Goal: Task Accomplishment & Management: Complete application form

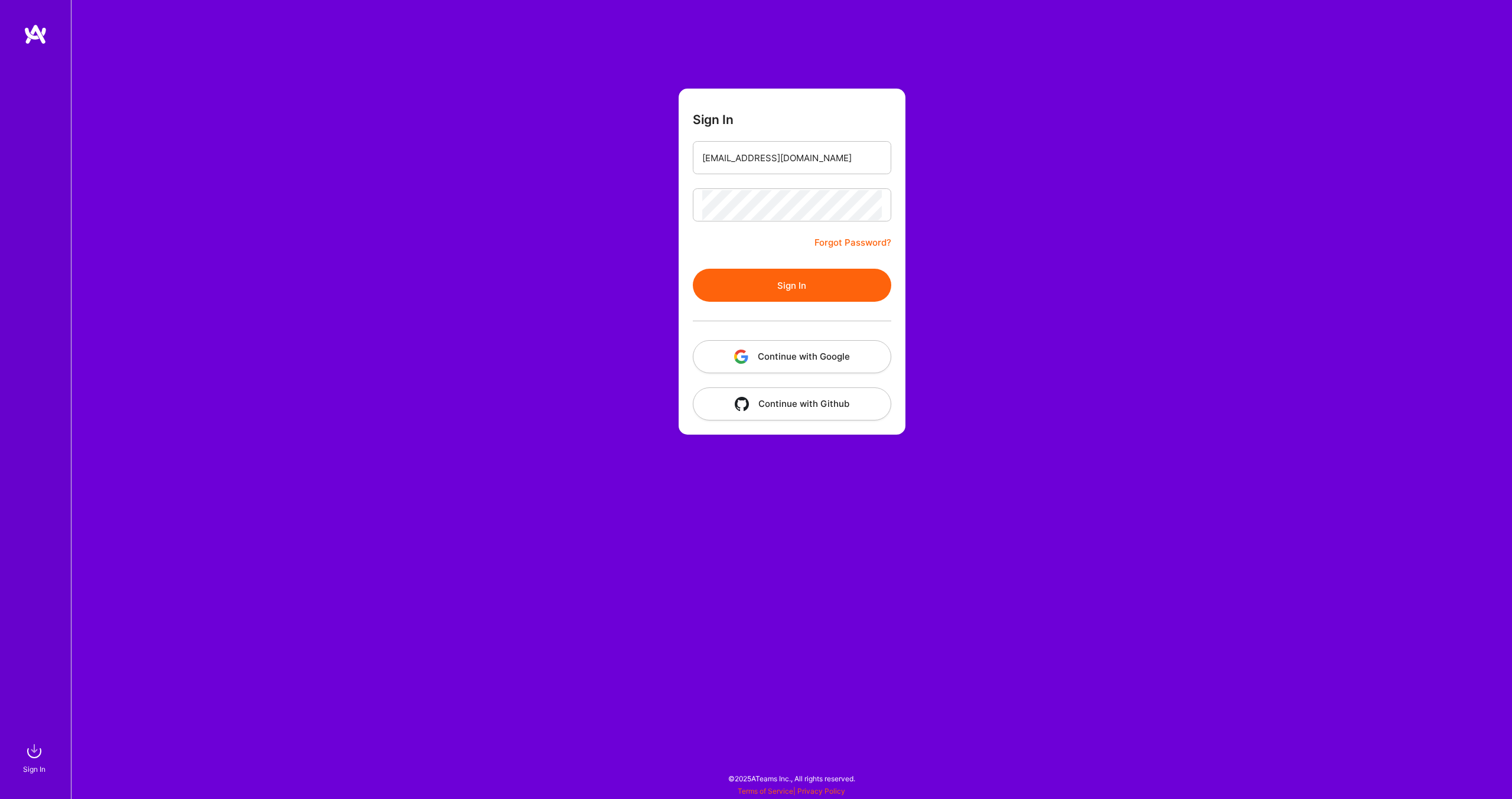
click at [789, 283] on button "Sign In" at bounding box center [792, 285] width 199 height 33
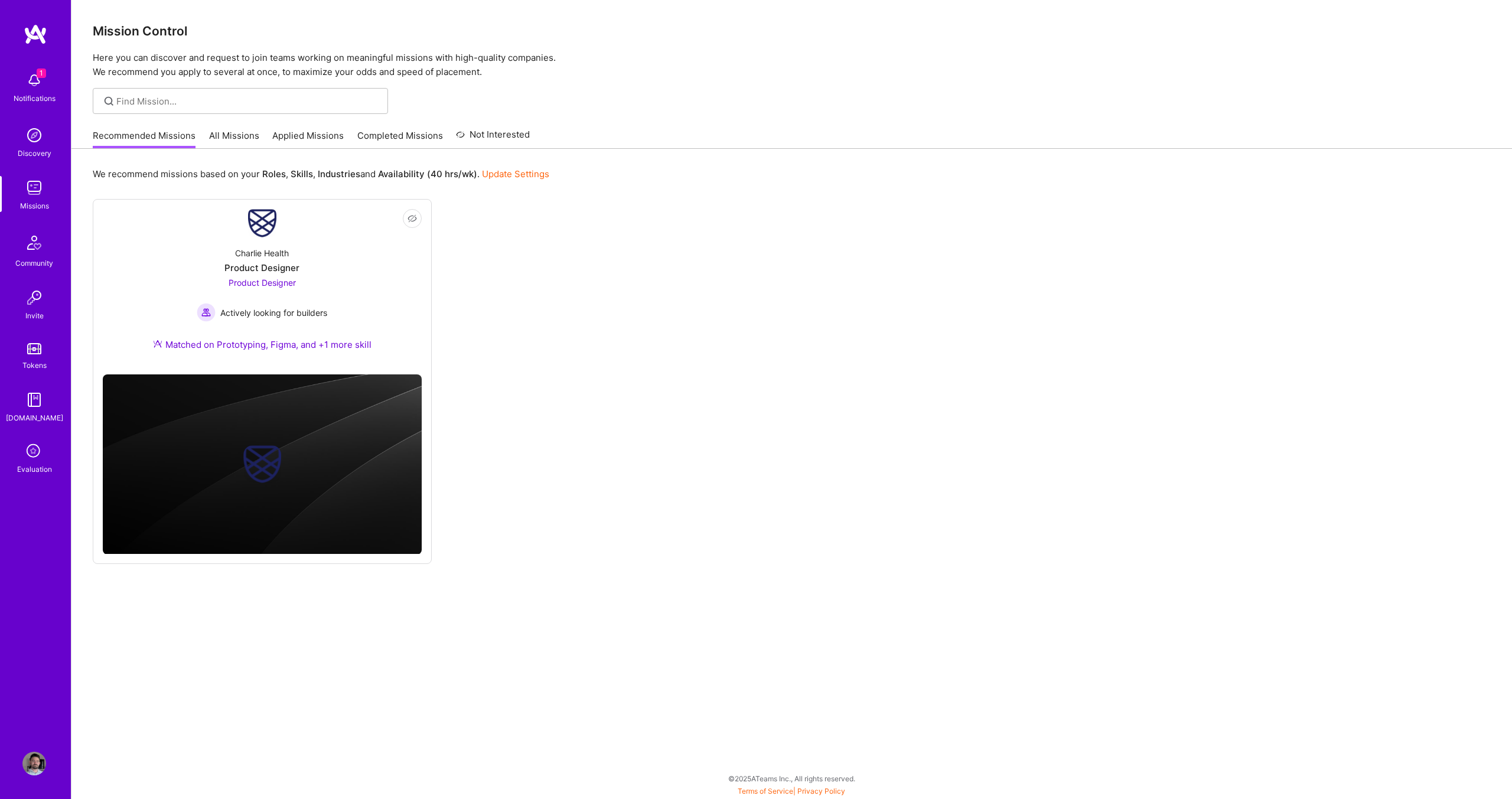
click at [309, 132] on link "Applied Missions" at bounding box center [308, 139] width 71 height 19
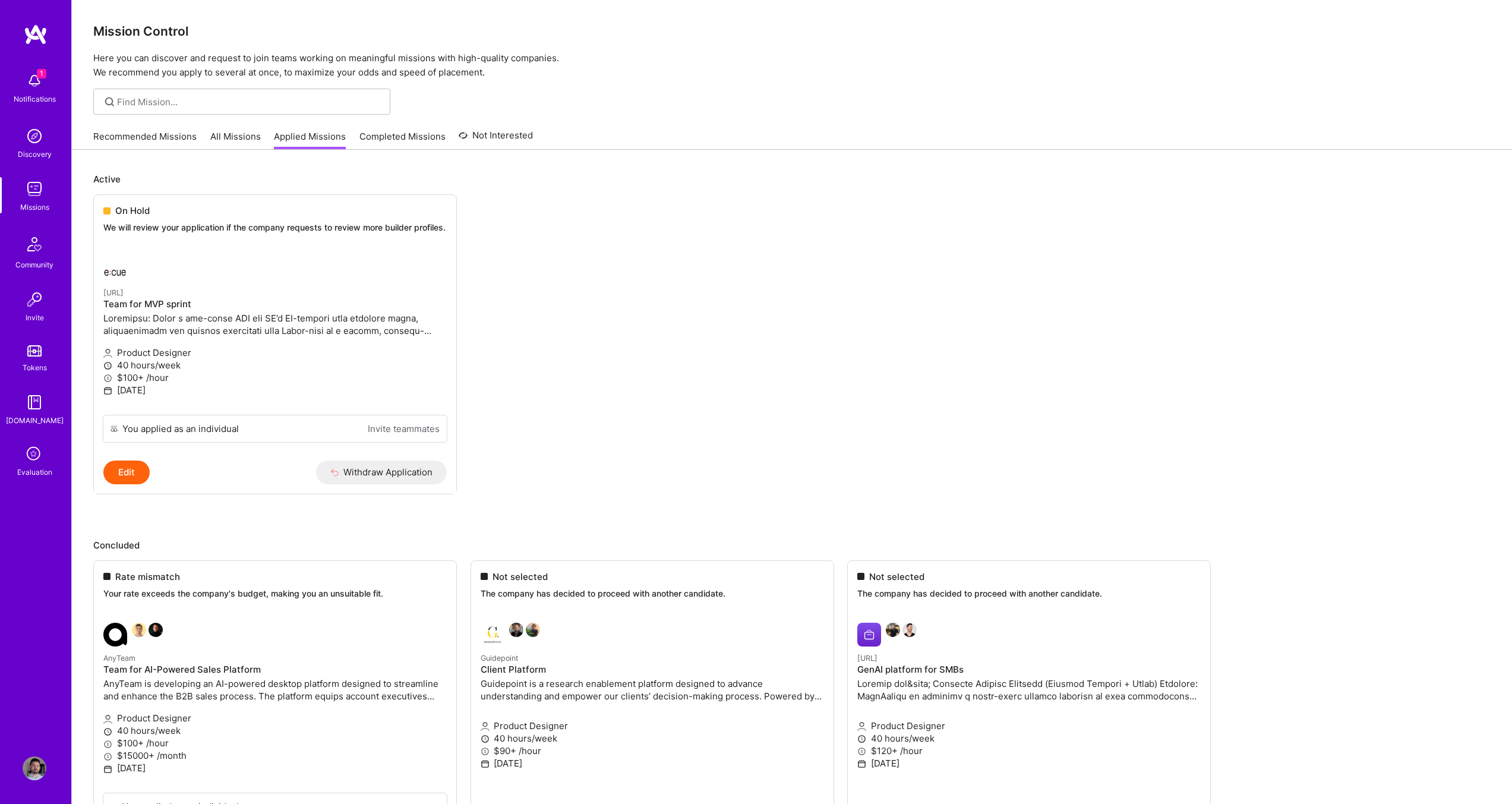
click at [649, 290] on ul "On Hold We will review your application if the company requests to review more …" at bounding box center [793, 362] width 1398 height 336
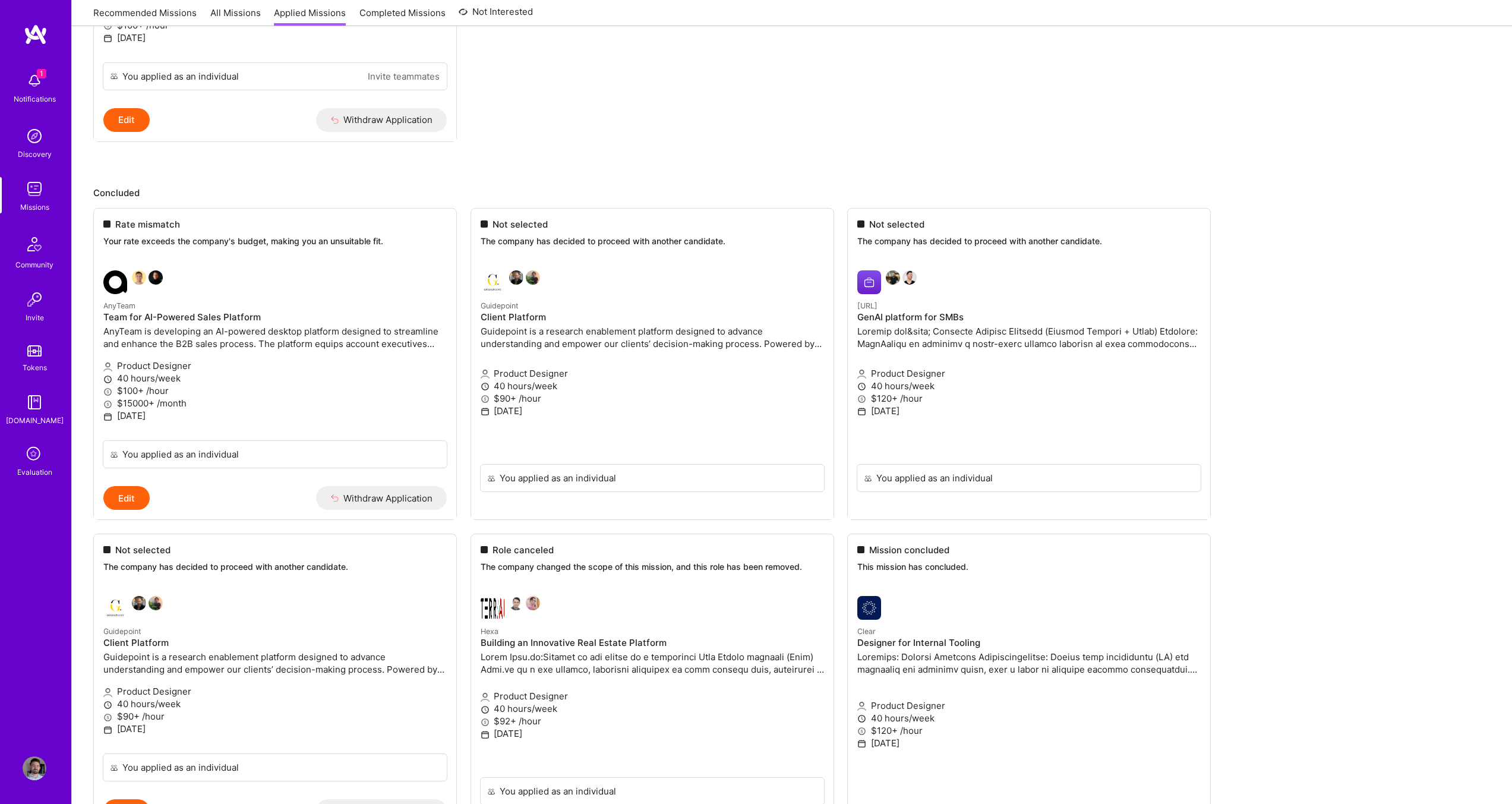
scroll to position [357, 0]
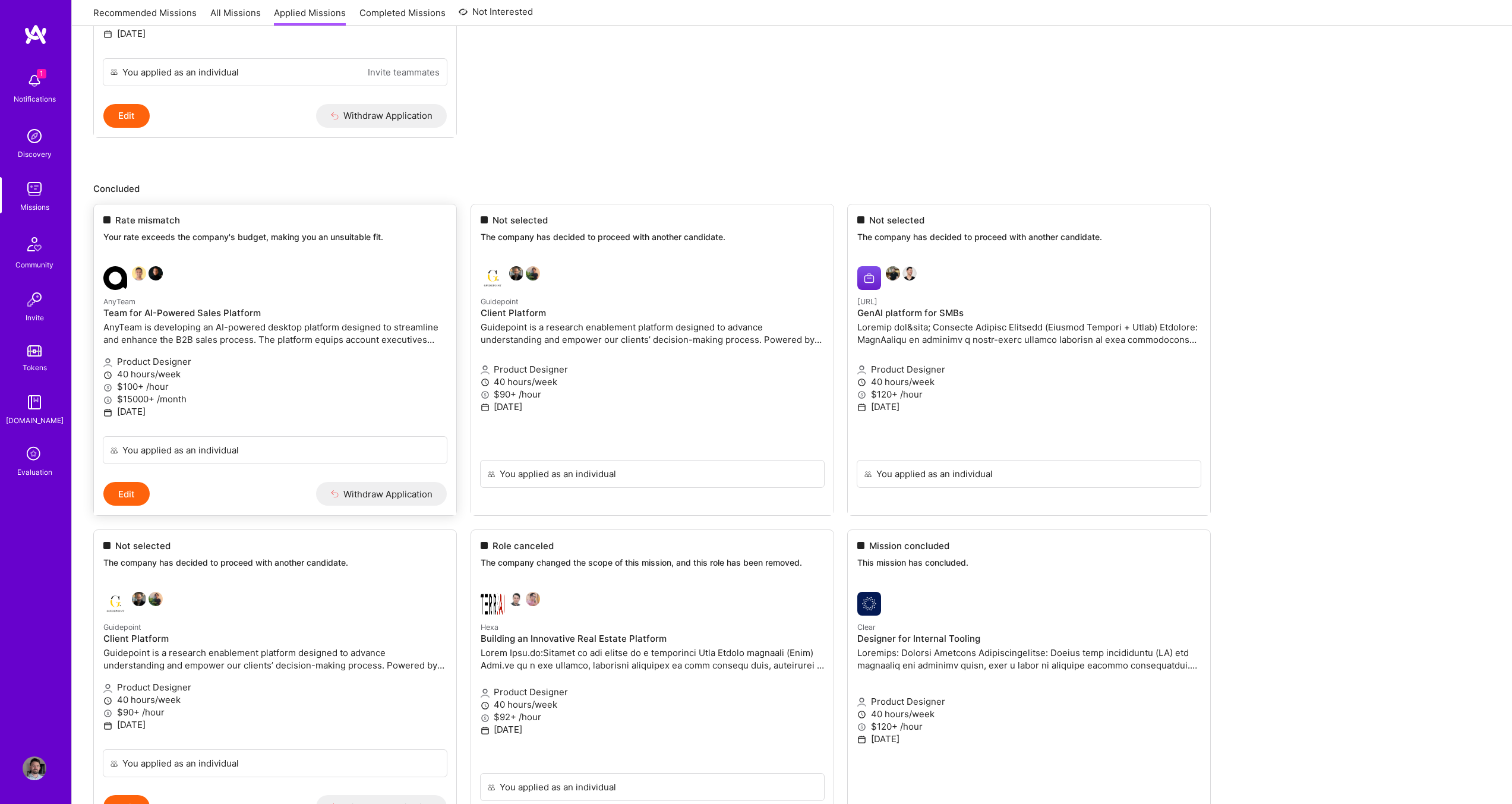
click at [363, 393] on p "$100+ /hour" at bounding box center [274, 387] width 343 height 13
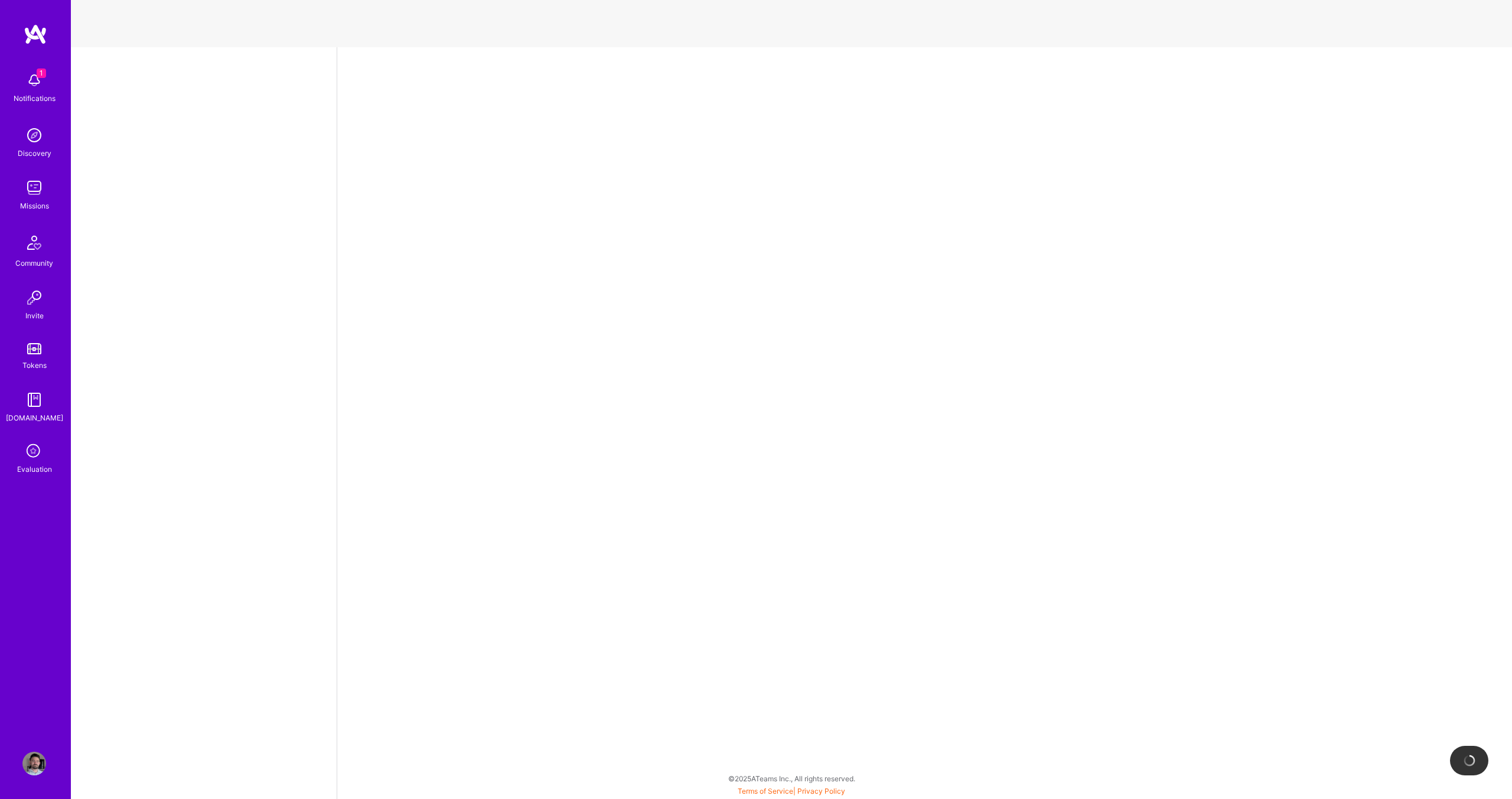
select select "US"
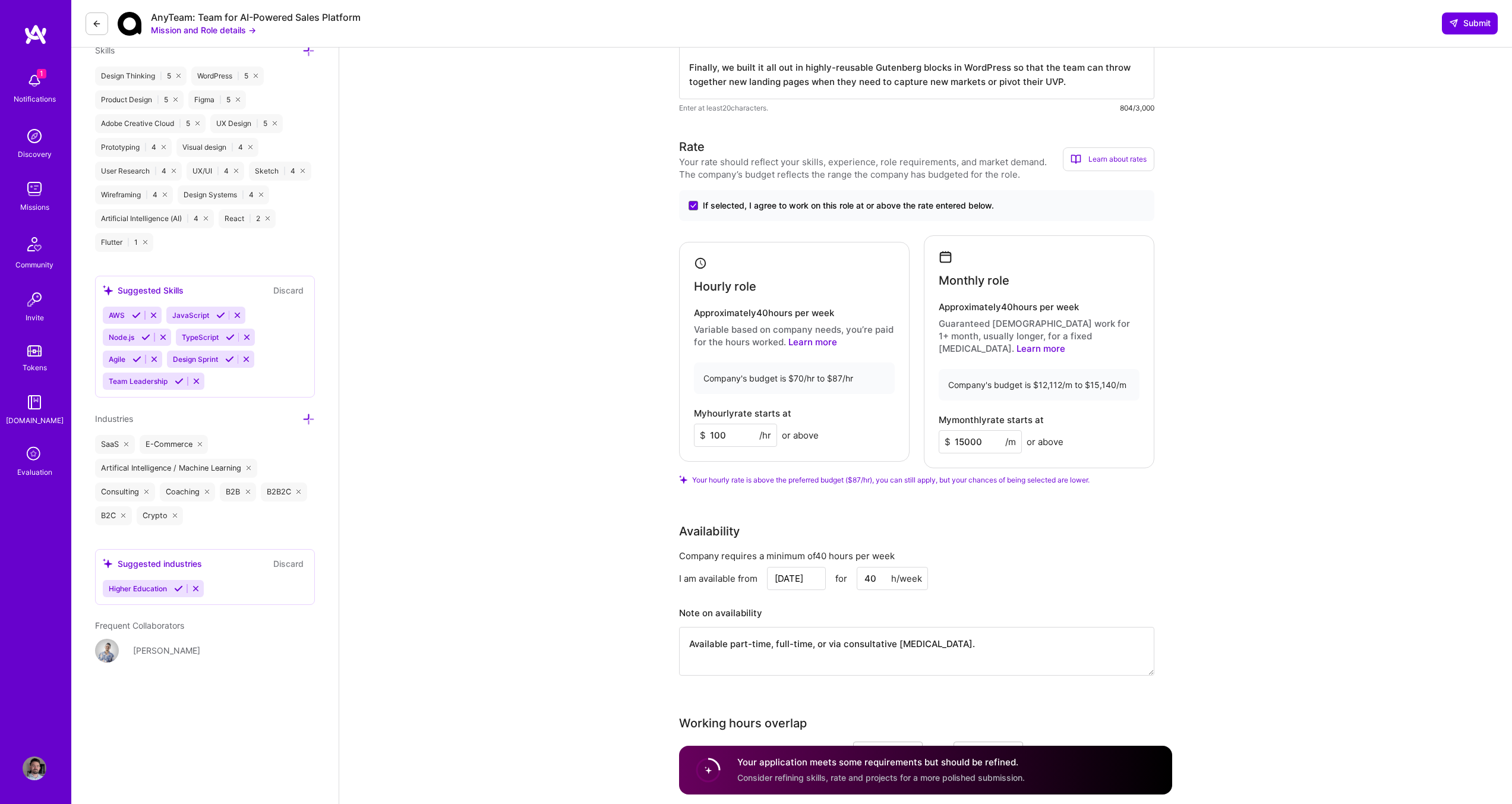
scroll to position [892, 0]
drag, startPoint x: 751, startPoint y: 426, endPoint x: 586, endPoint y: 387, distance: 169.5
click at [595, 393] on div "Product Designer role description We’re seeking a design-first Web Designer & D…" at bounding box center [926, 662] width 1173 height 3012
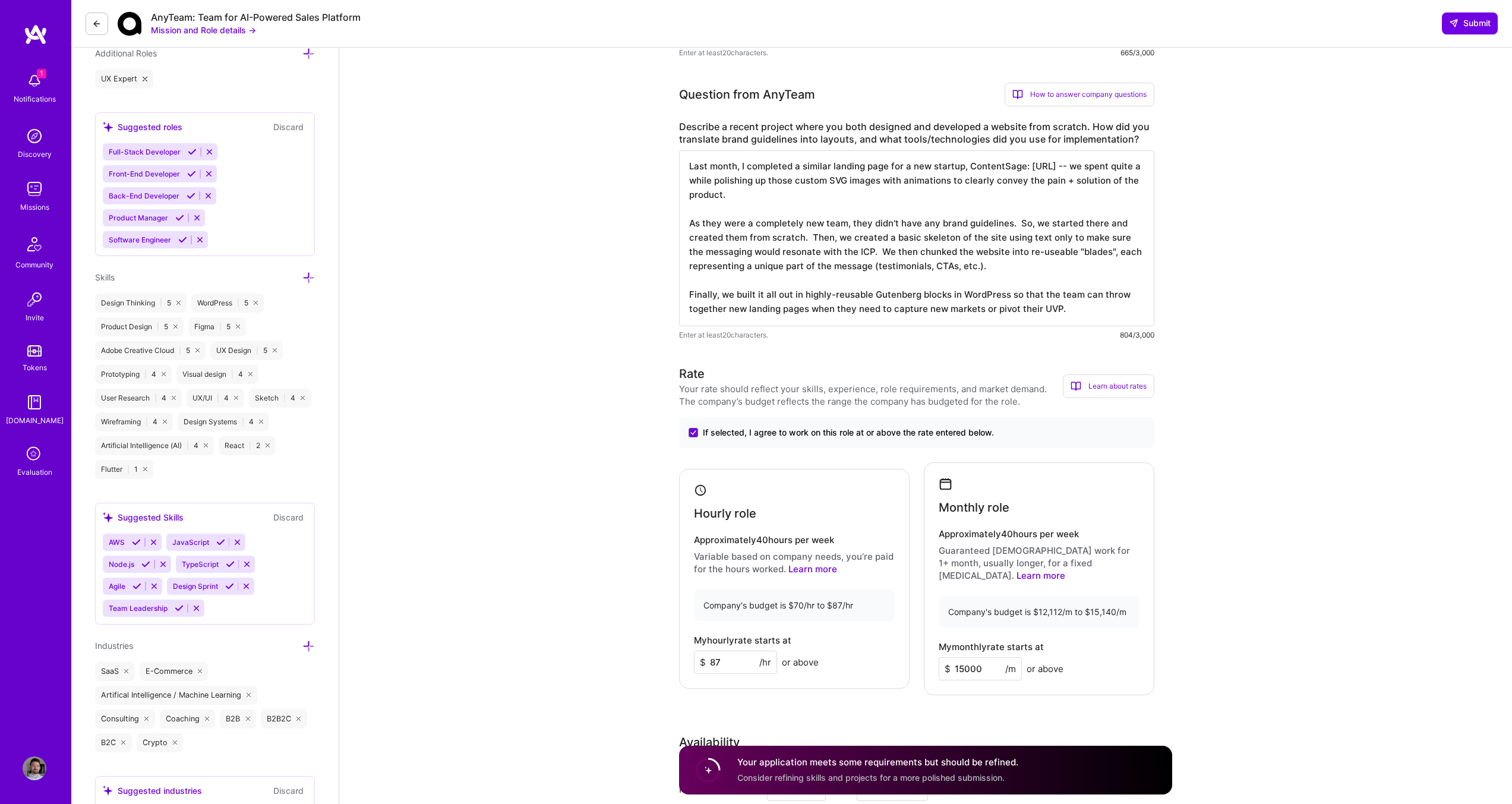
scroll to position [654, 0]
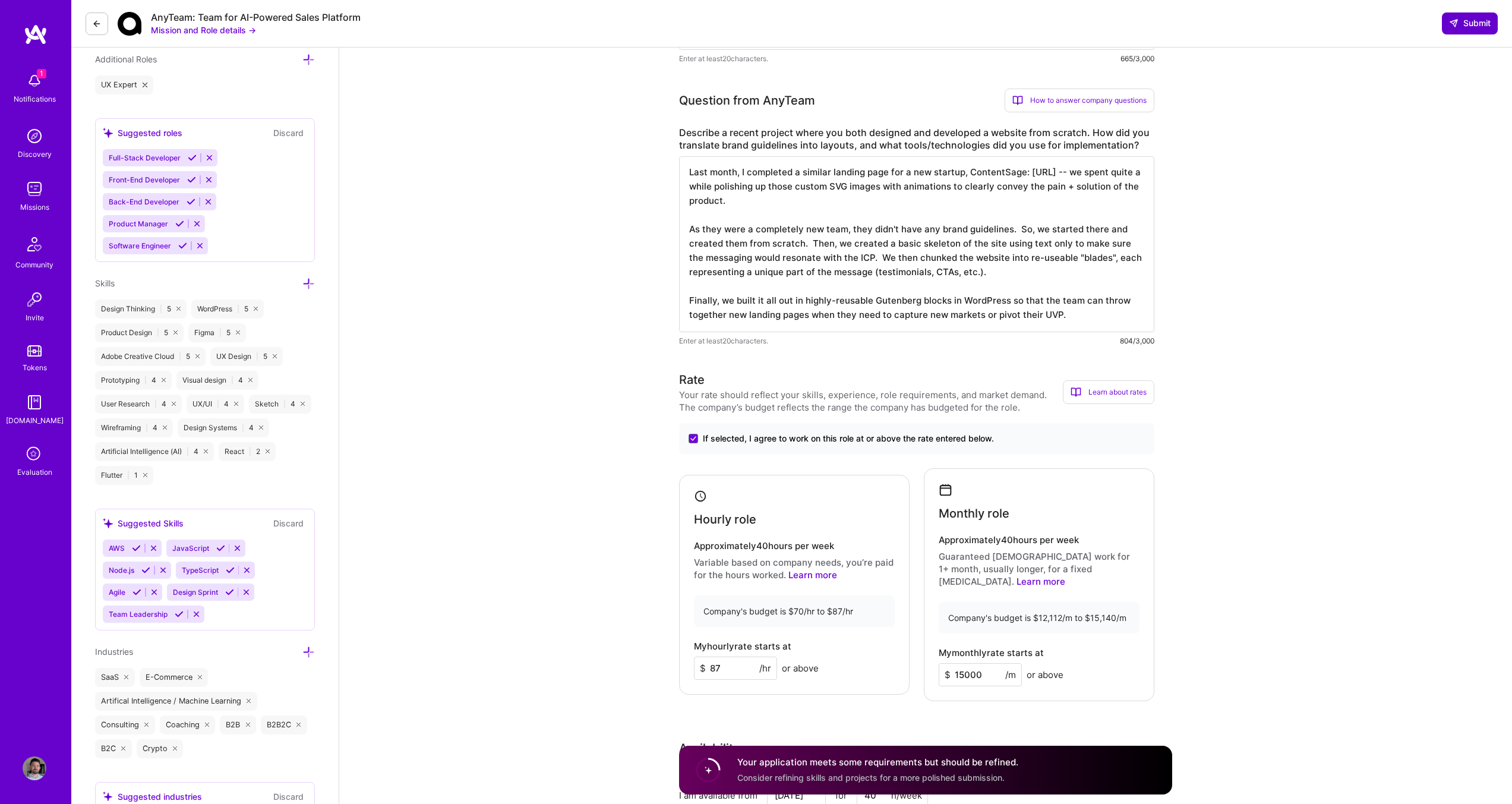
type input "87"
click at [1477, 20] on span "Submit" at bounding box center [1469, 23] width 42 height 12
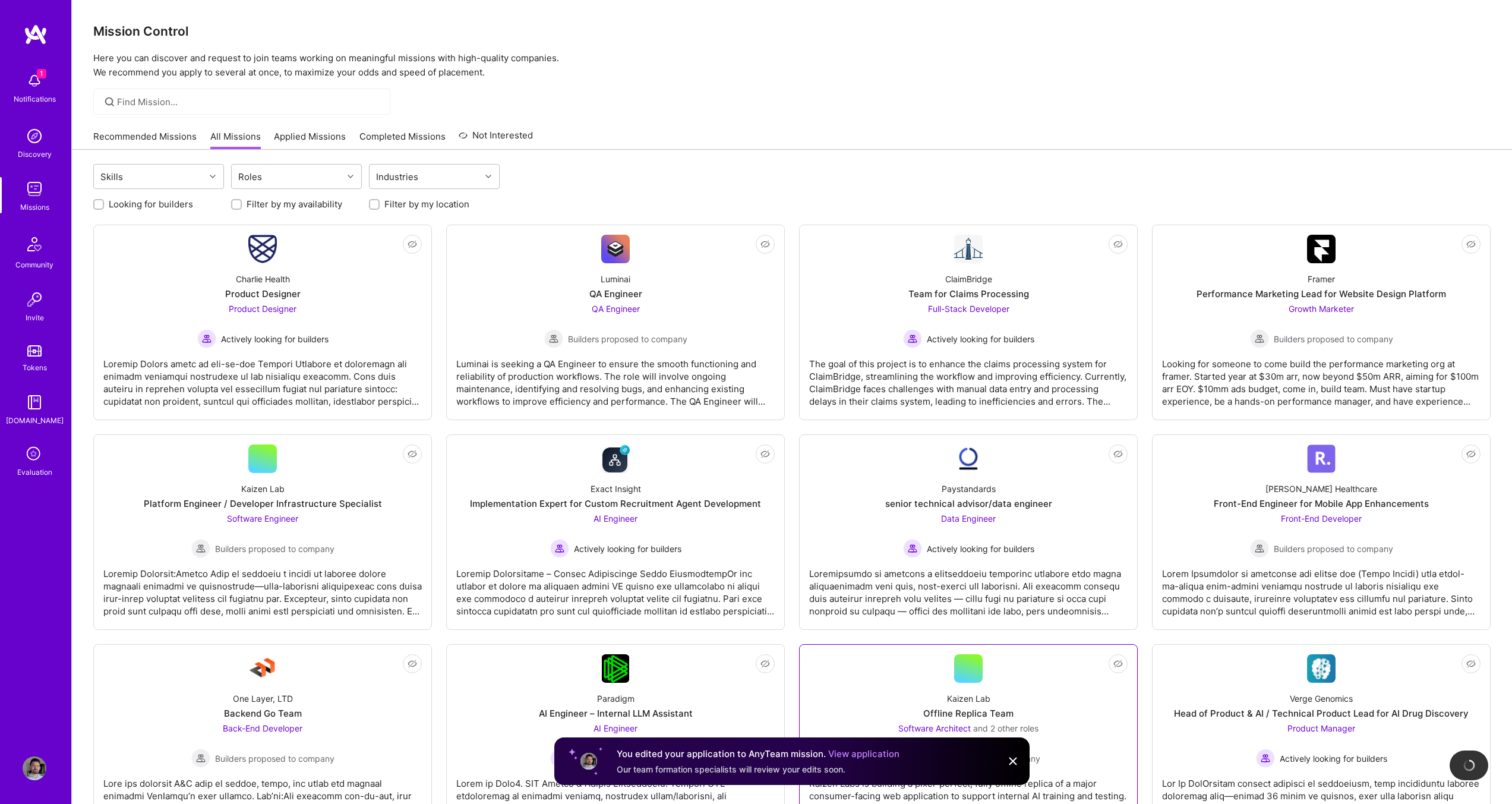
click at [1015, 764] on img at bounding box center [1013, 761] width 14 height 14
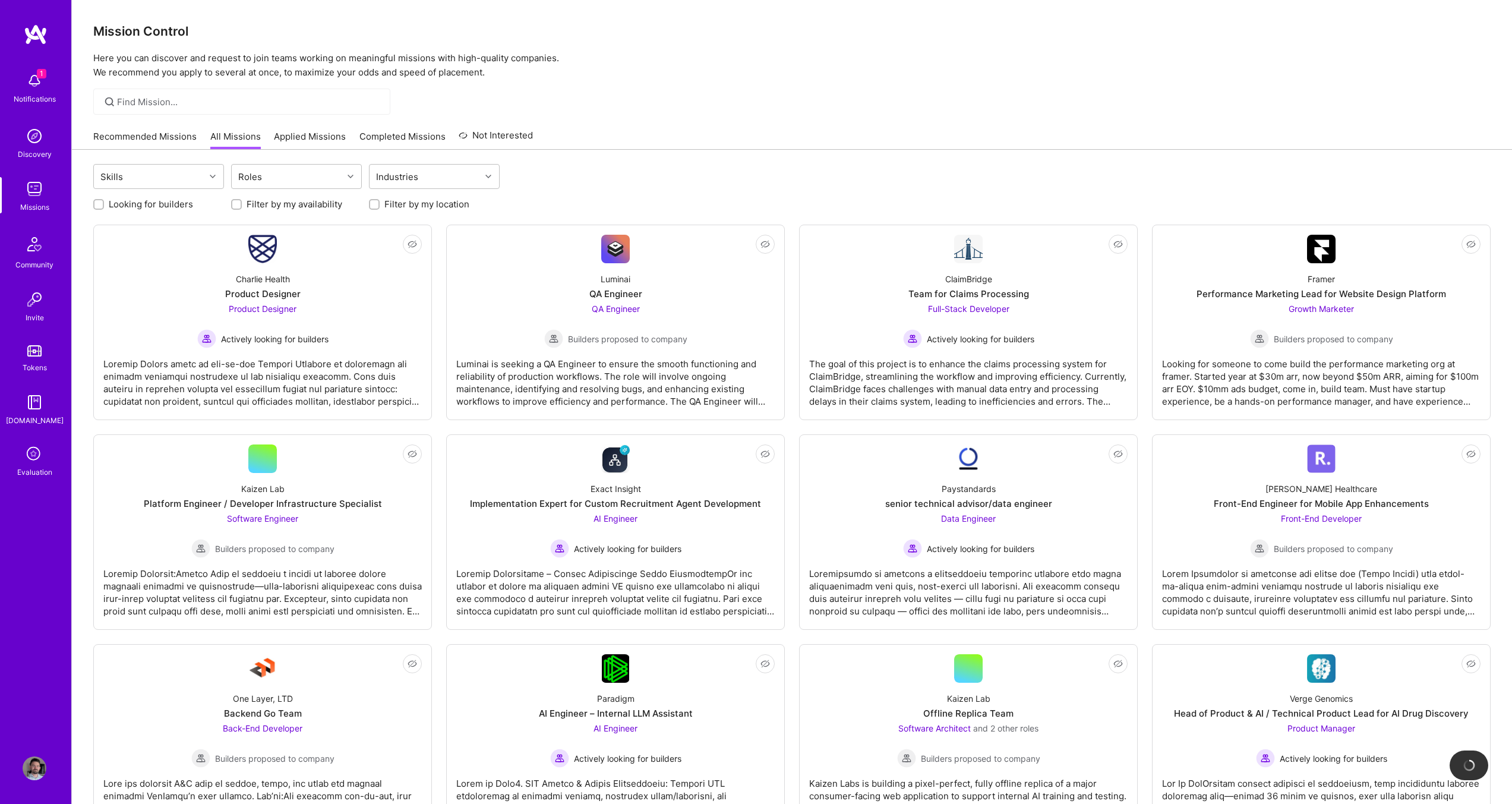
click at [145, 127] on div "Recommended Missions All Missions Applied Missions Completed Missions Not Inter…" at bounding box center [313, 136] width 440 height 26
click at [144, 131] on link "Recommended Missions" at bounding box center [145, 140] width 103 height 20
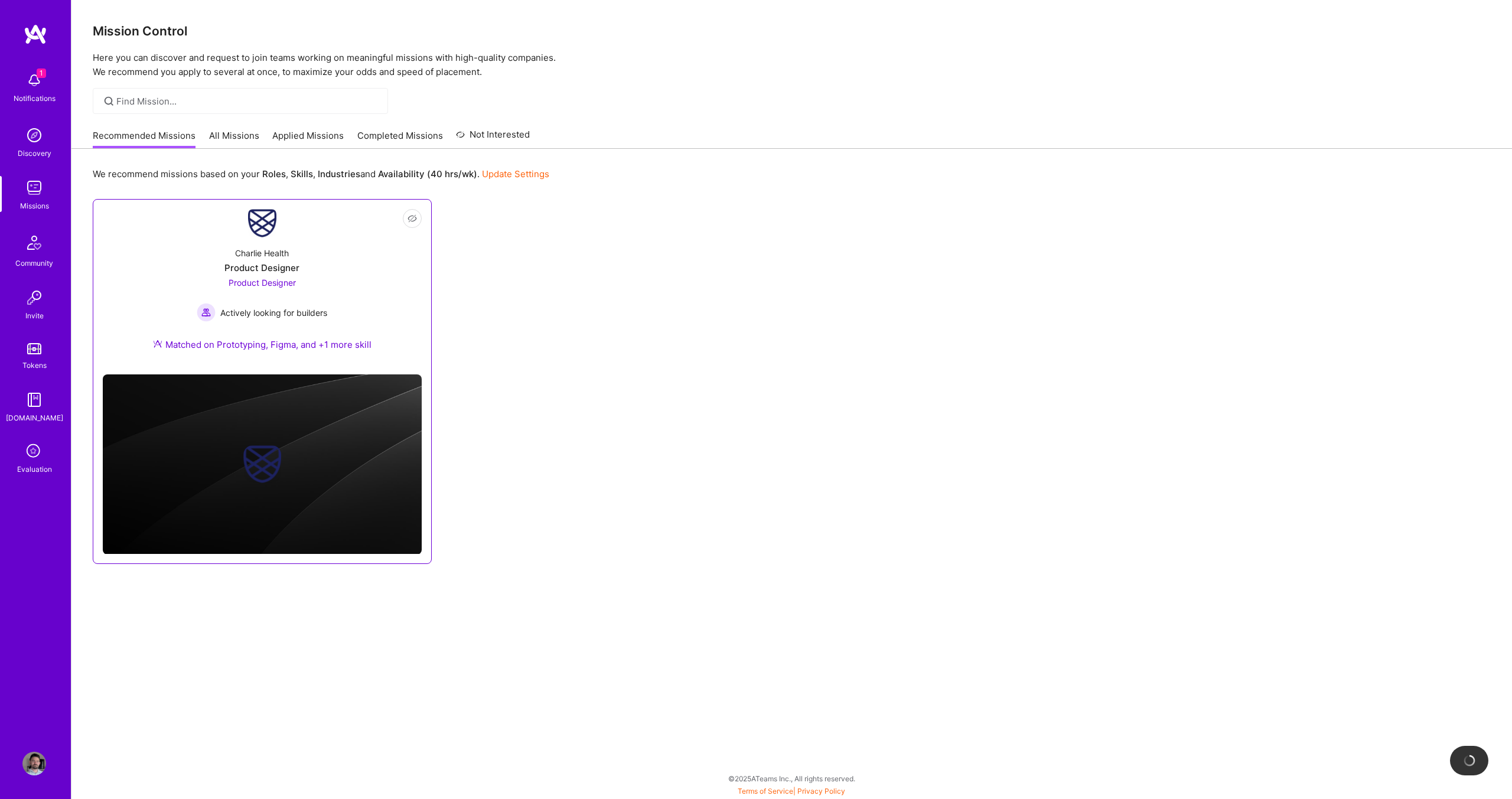
click at [334, 281] on div "Charlie Health Product Designer Product Designer Actively looking for builders …" at bounding box center [261, 301] width 319 height 128
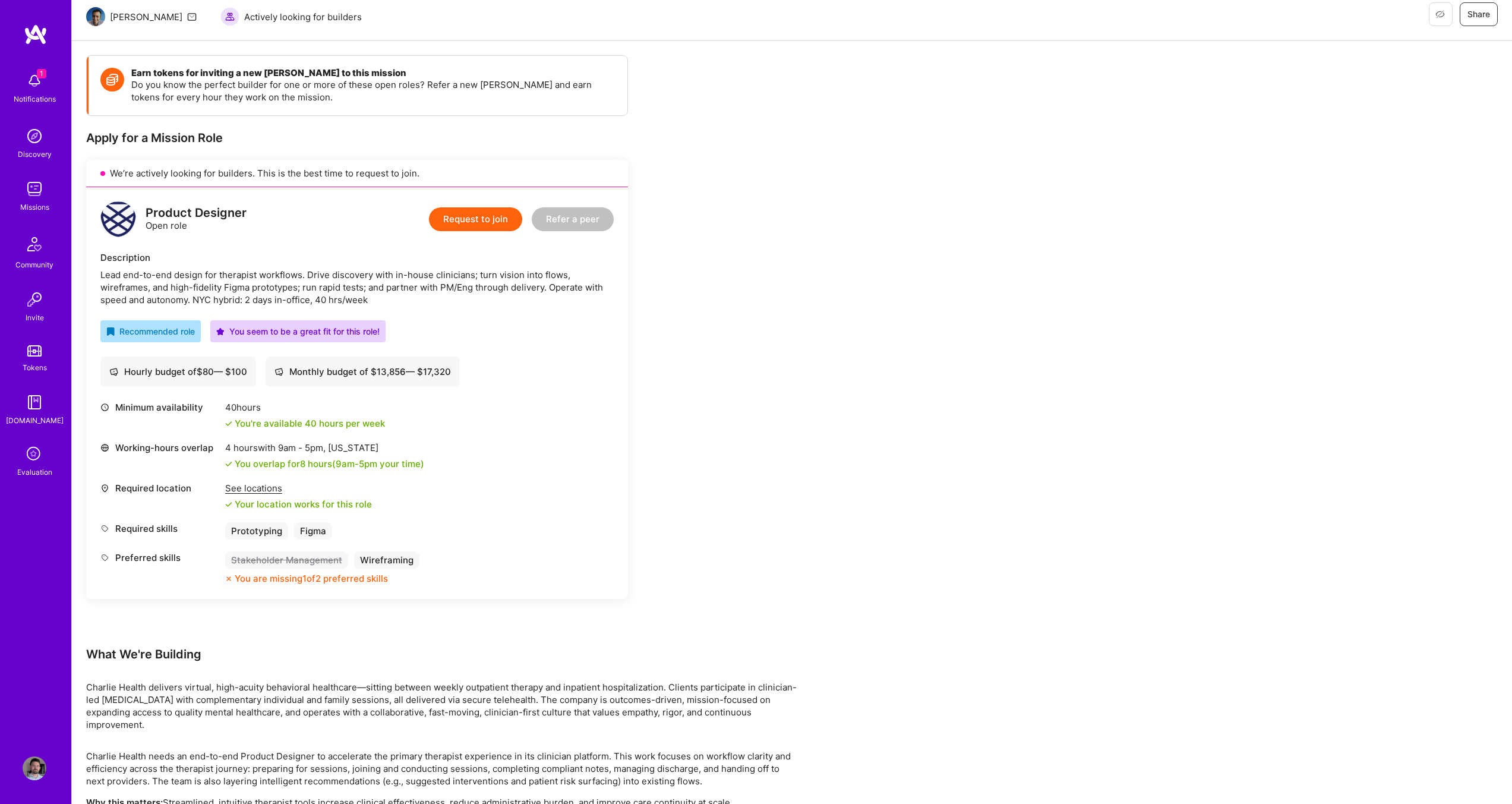
scroll to position [119, 0]
click at [486, 227] on button "Request to join" at bounding box center [476, 219] width 94 height 24
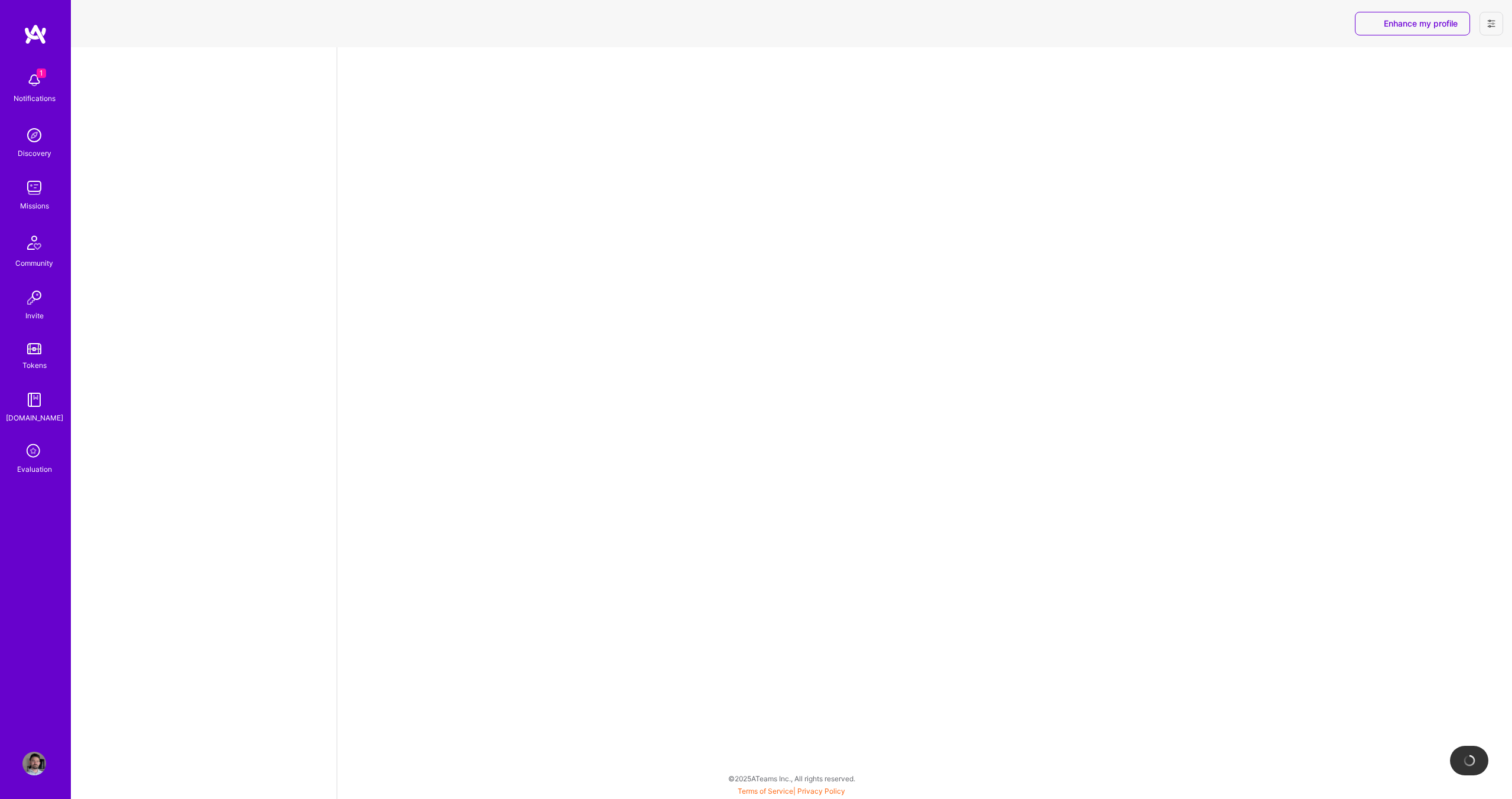
select select "US"
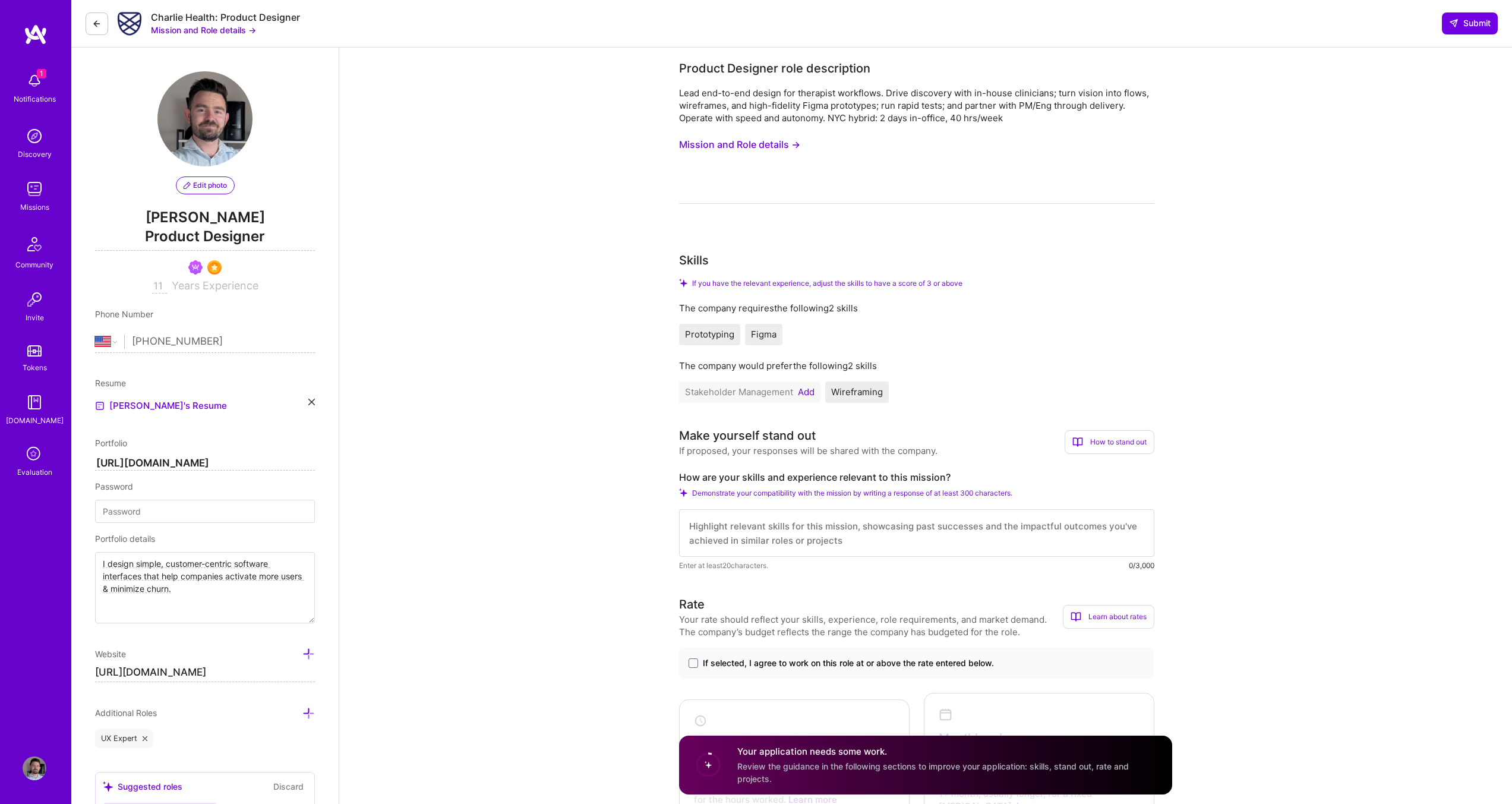
click at [37, 83] on img at bounding box center [35, 81] width 24 height 24
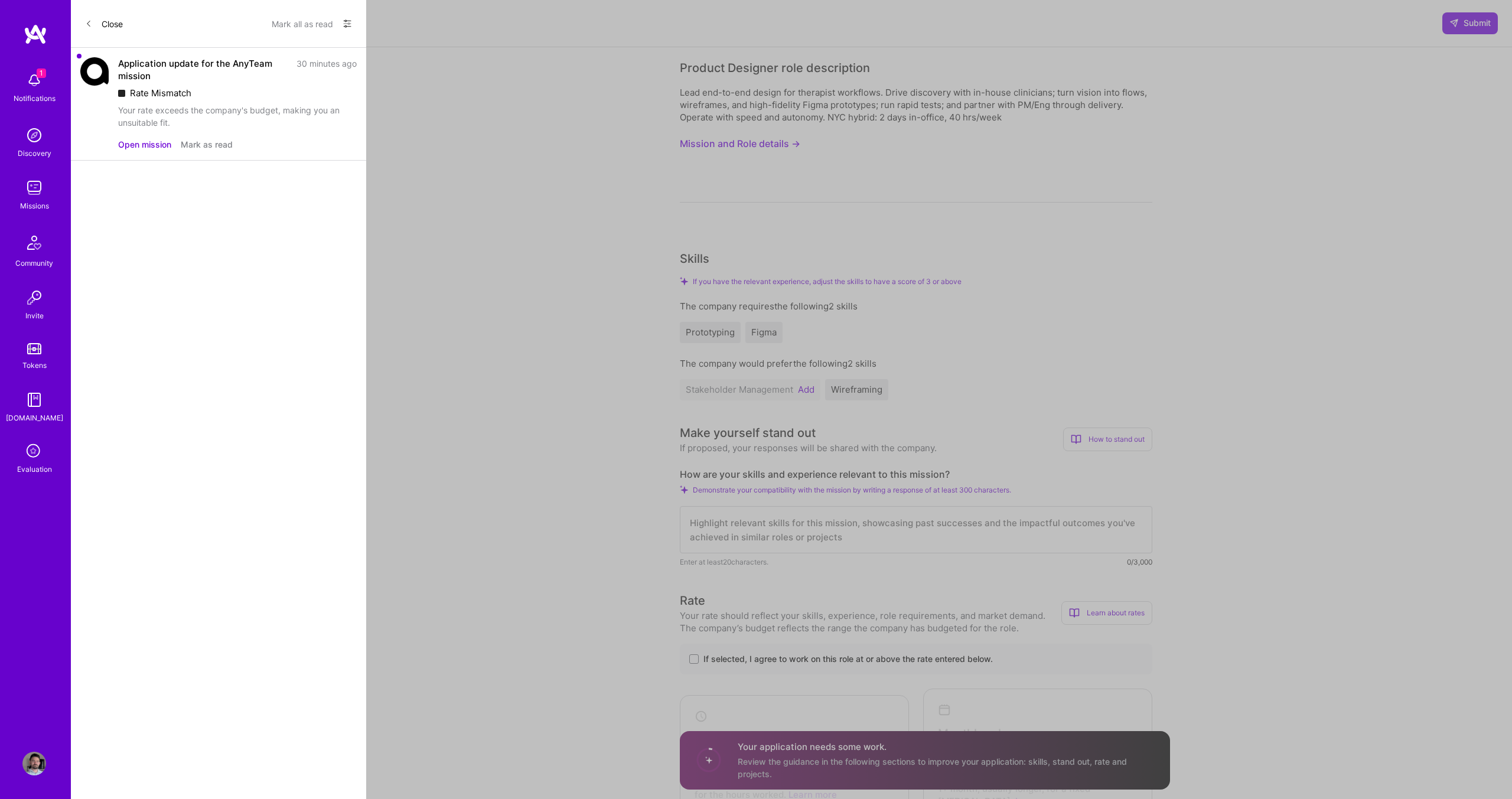
click at [201, 148] on button "Mark as read" at bounding box center [206, 144] width 52 height 13
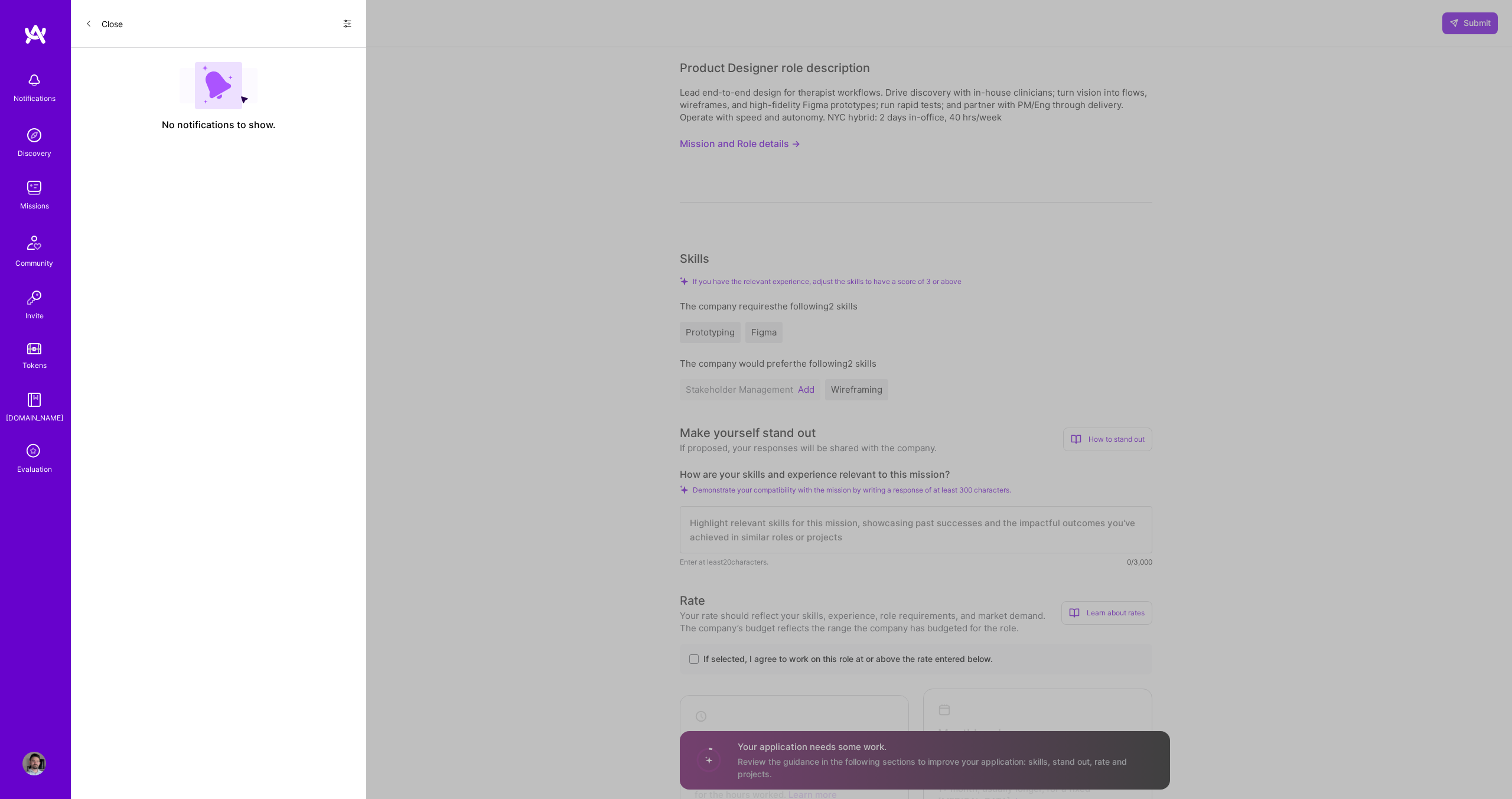
click at [115, 30] on button "Close" at bounding box center [104, 24] width 38 height 19
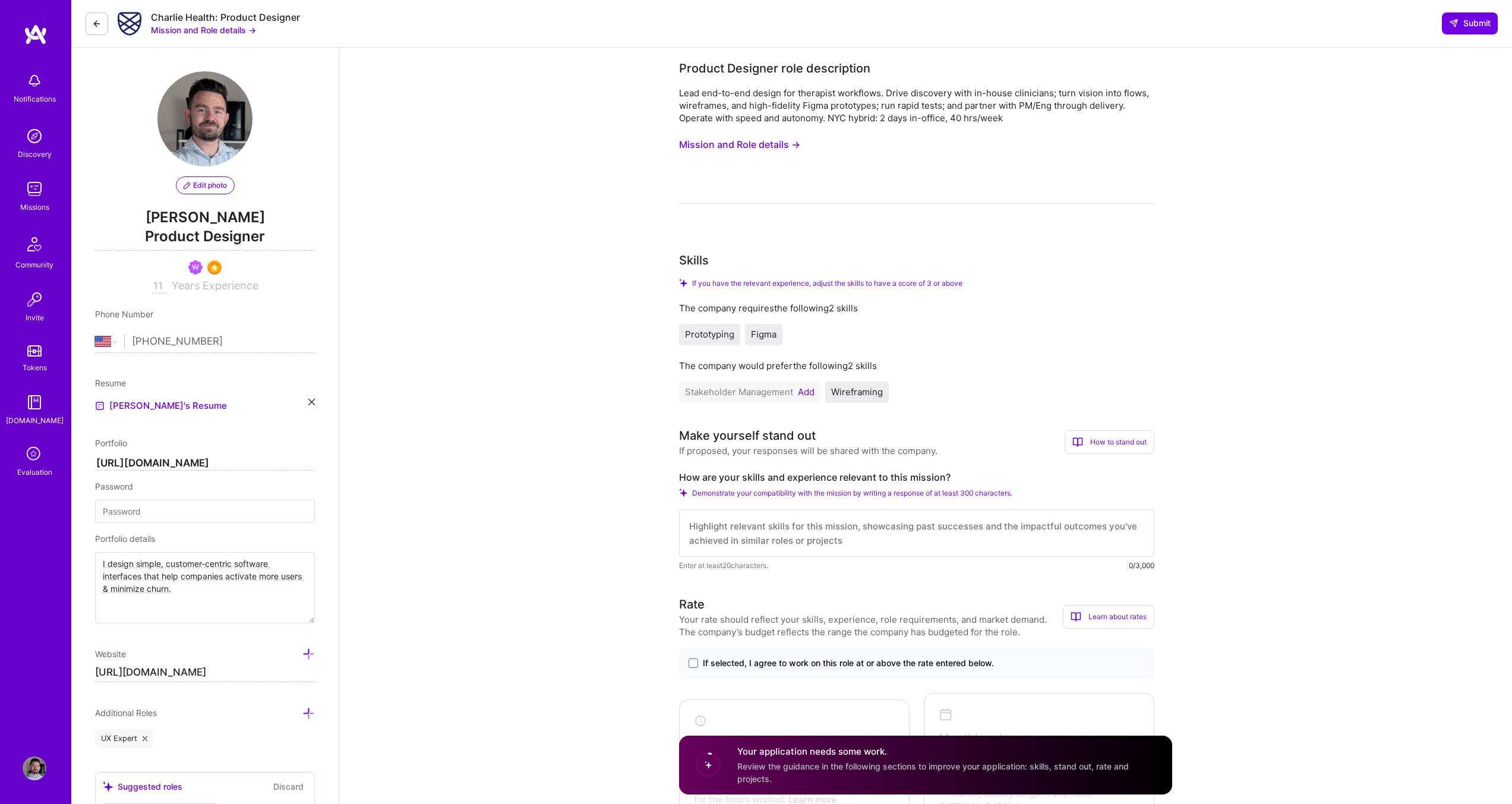
click at [811, 391] on button "Add" at bounding box center [806, 392] width 17 height 9
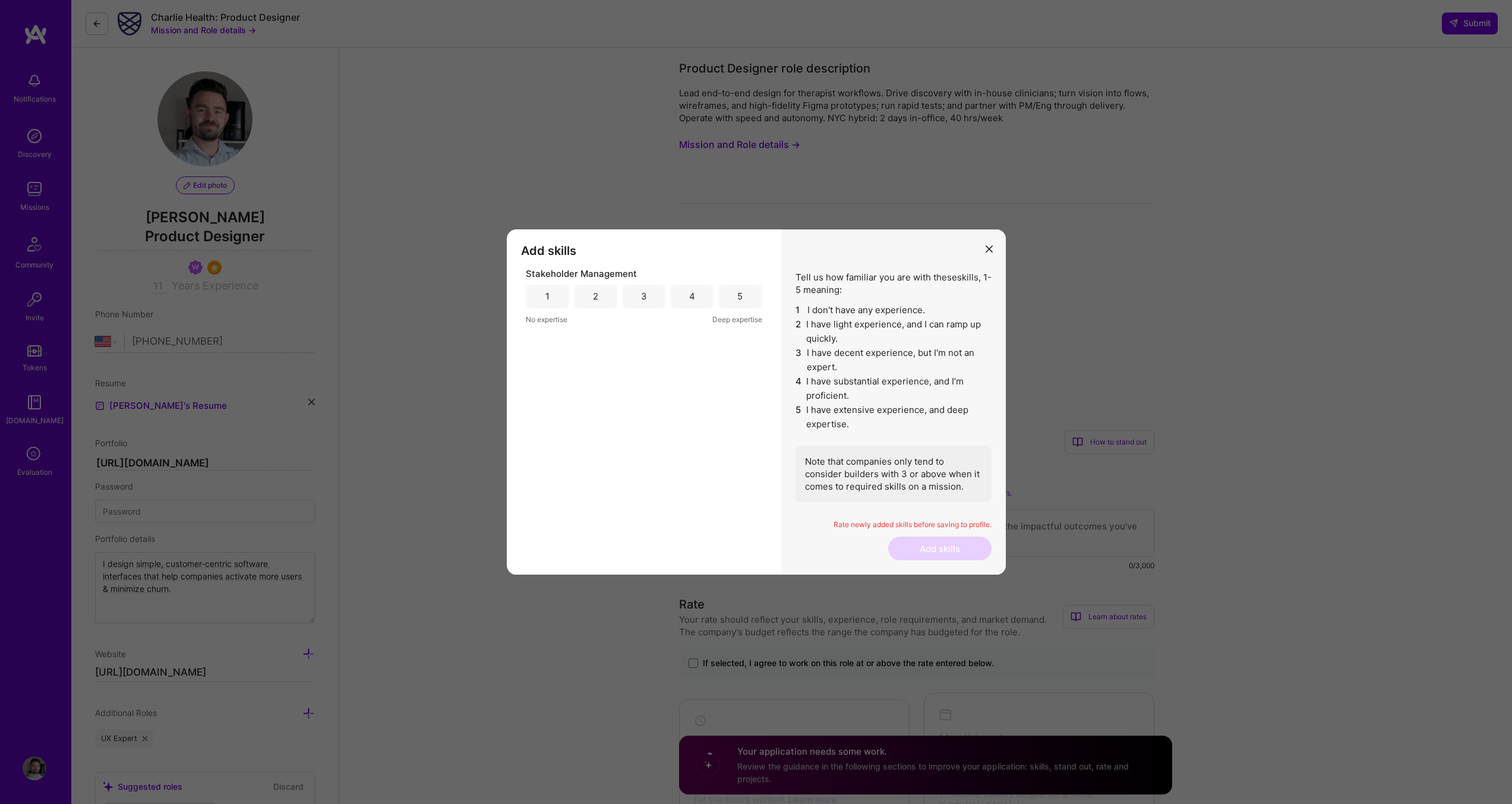
click at [742, 300] on div "5" at bounding box center [740, 296] width 5 height 13
drag, startPoint x: 949, startPoint y: 558, endPoint x: 943, endPoint y: 552, distance: 8.5
click at [948, 558] on button "Add skills" at bounding box center [940, 548] width 103 height 24
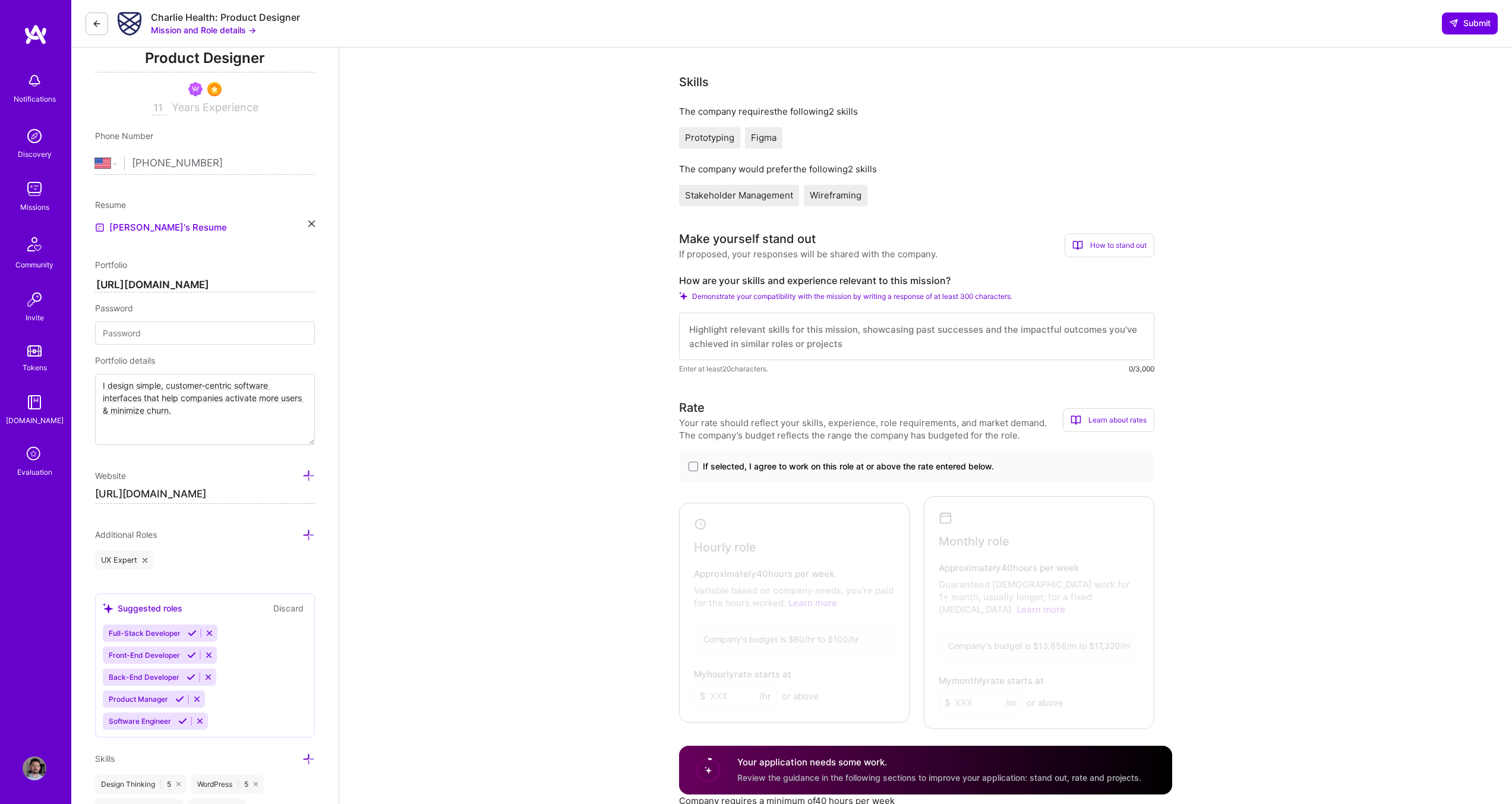
scroll to position [1, 0]
click at [736, 467] on span "If selected, I agree to work on this role at or above the rate entered below." at bounding box center [849, 467] width 291 height 12
click at [0, 0] on input "If selected, I agree to work on this role at or above the rate entered below." at bounding box center [0, 0] width 0 height 0
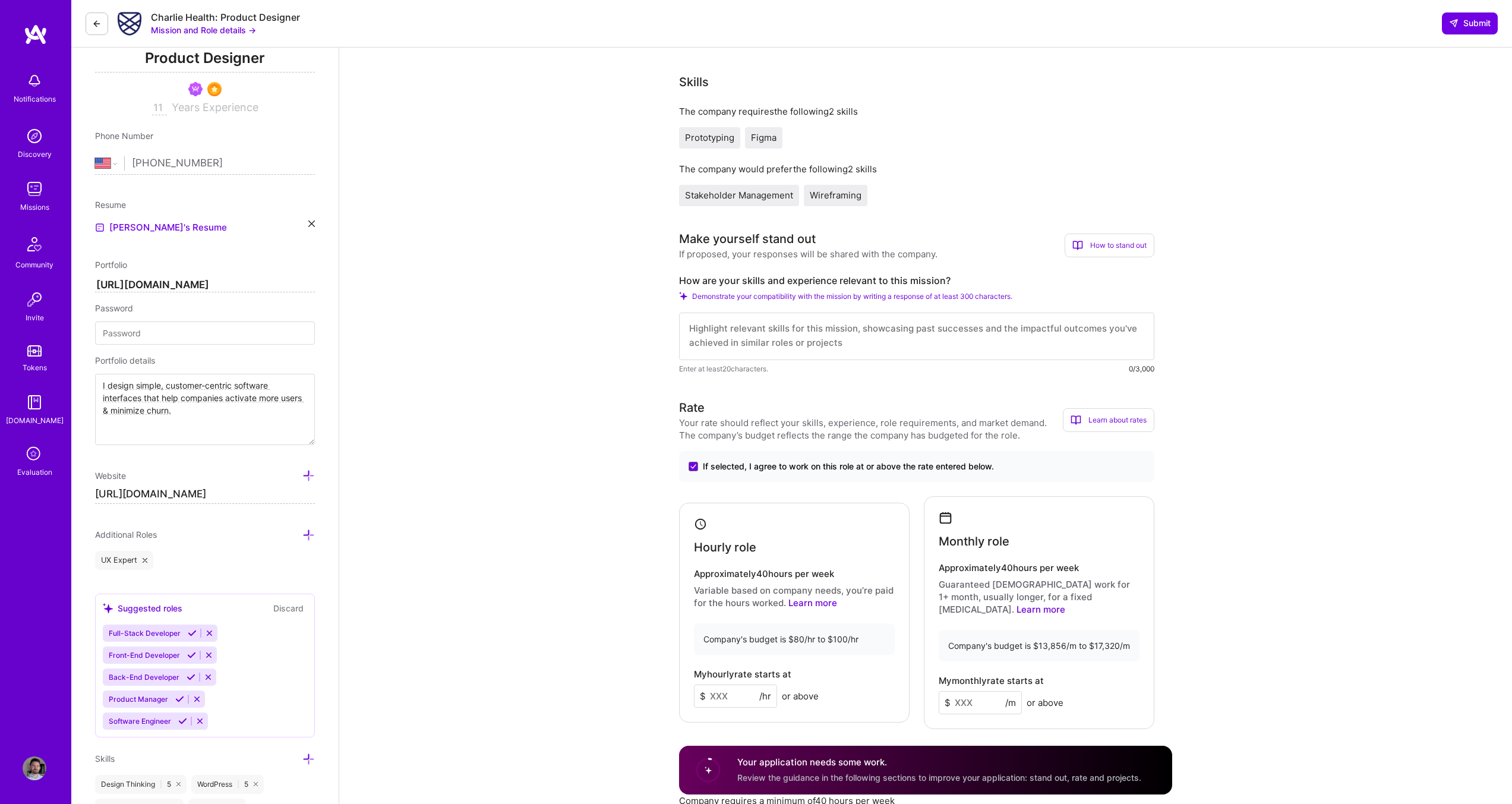
click at [731, 690] on input at bounding box center [736, 696] width 83 height 23
type input "1"
type input "100"
click at [972, 692] on input at bounding box center [981, 703] width 83 height 23
type input "16000"
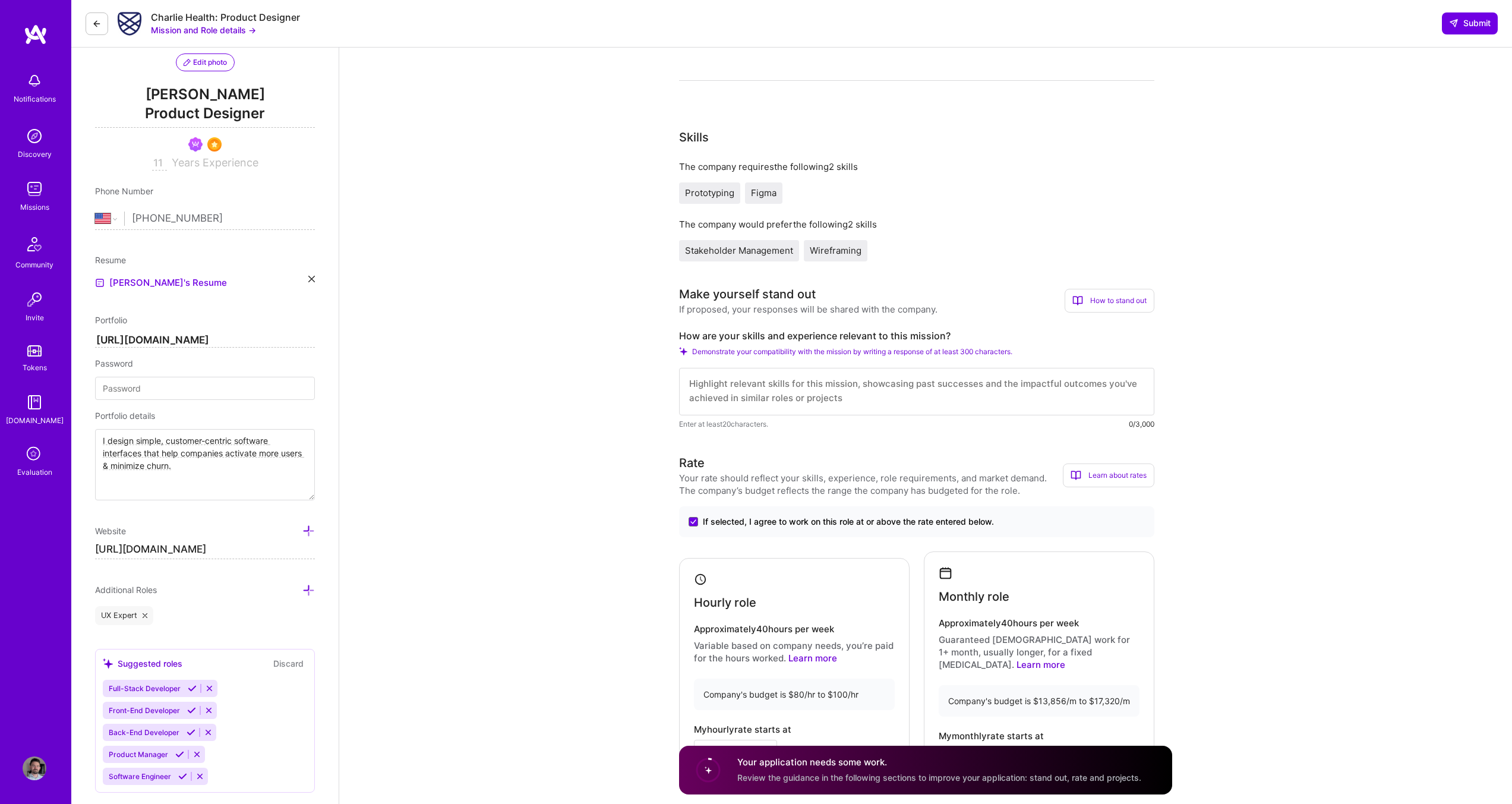
scroll to position [119, 0]
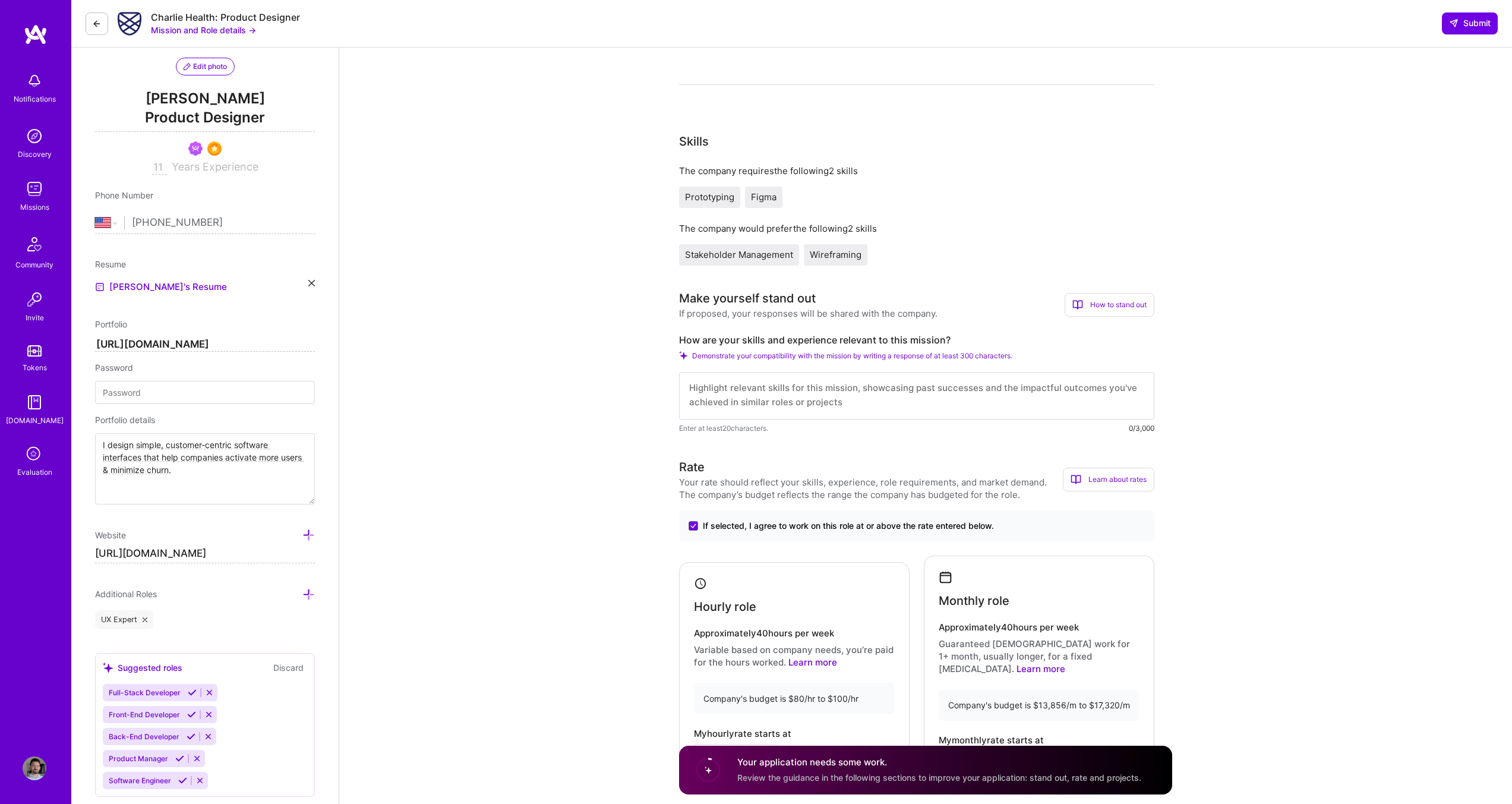
click at [804, 390] on textarea at bounding box center [917, 396] width 475 height 48
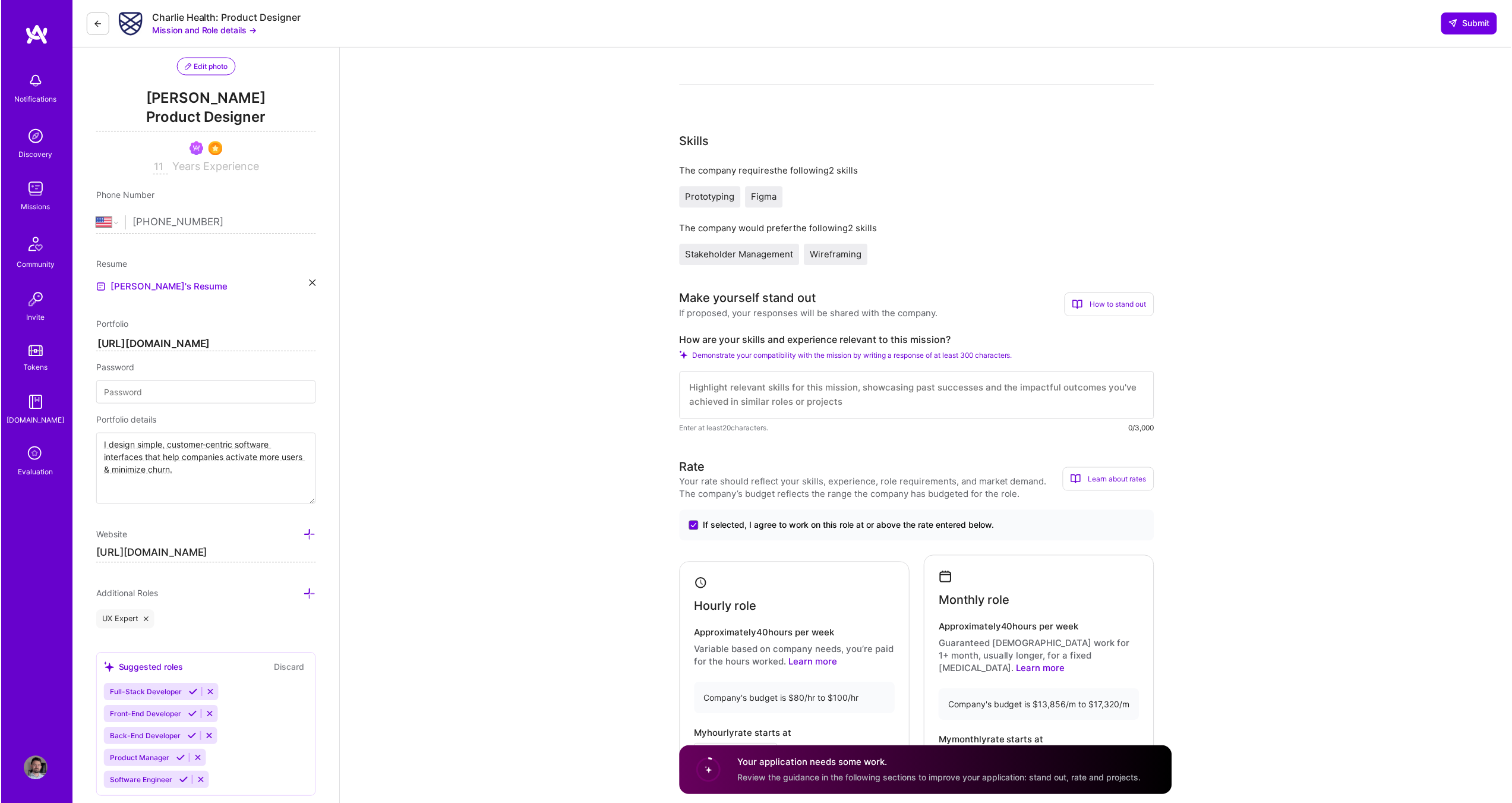
scroll to position [0, 0]
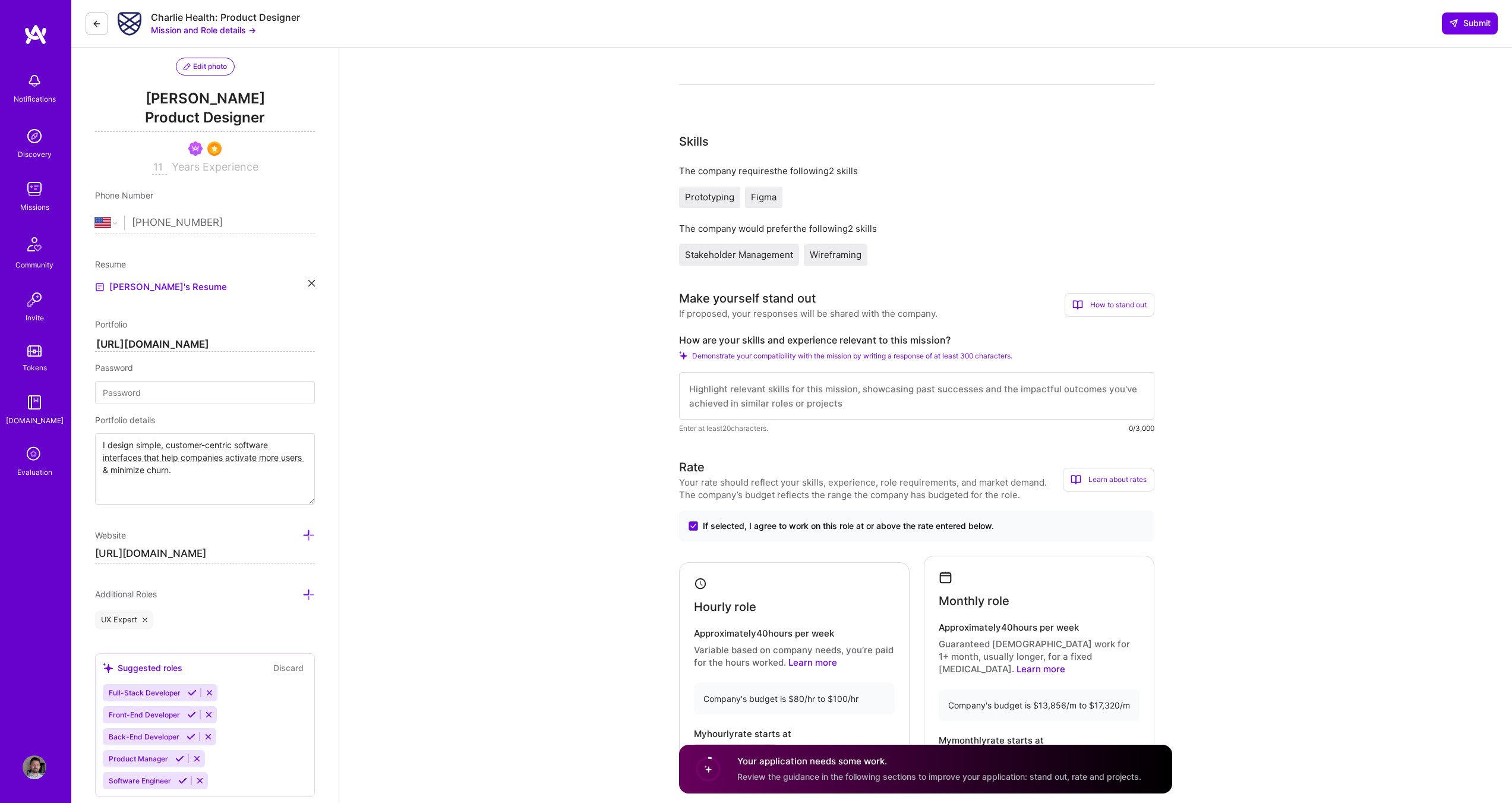
click at [802, 401] on textarea at bounding box center [917, 396] width 475 height 48
click at [834, 384] on textarea at bounding box center [917, 396] width 475 height 48
click at [978, 194] on div "Prototyping Figma" at bounding box center [917, 197] width 475 height 21
click at [824, 400] on textarea at bounding box center [917, 396] width 475 height 48
click at [211, 32] on button "Mission and Role details →" at bounding box center [203, 30] width 106 height 13
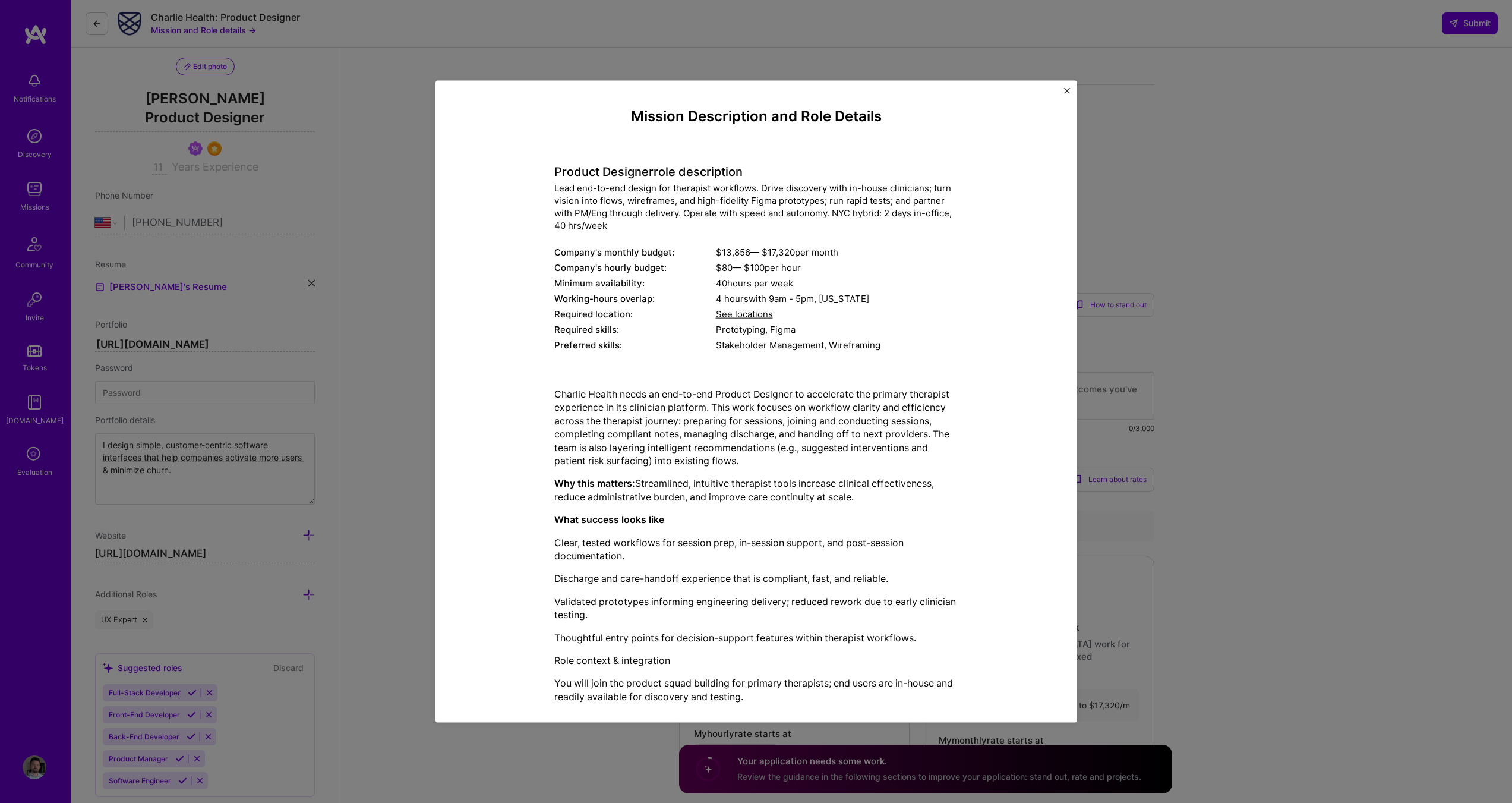
click at [843, 261] on div "$ 80 — $ 100 per hour" at bounding box center [837, 267] width 243 height 13
click at [1068, 89] on img "Close" at bounding box center [1067, 90] width 6 height 6
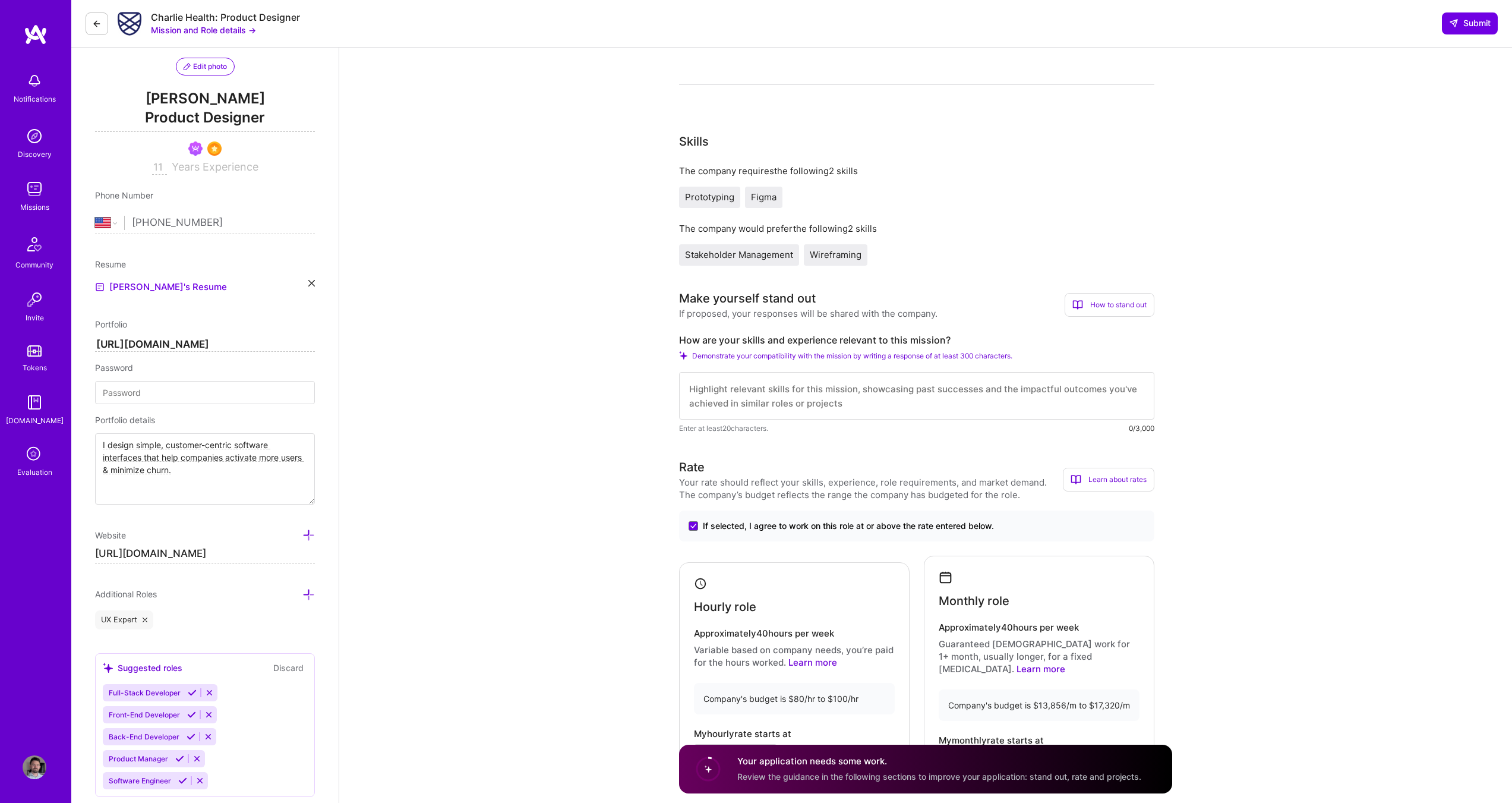
click at [102, 26] on button at bounding box center [97, 24] width 23 height 23
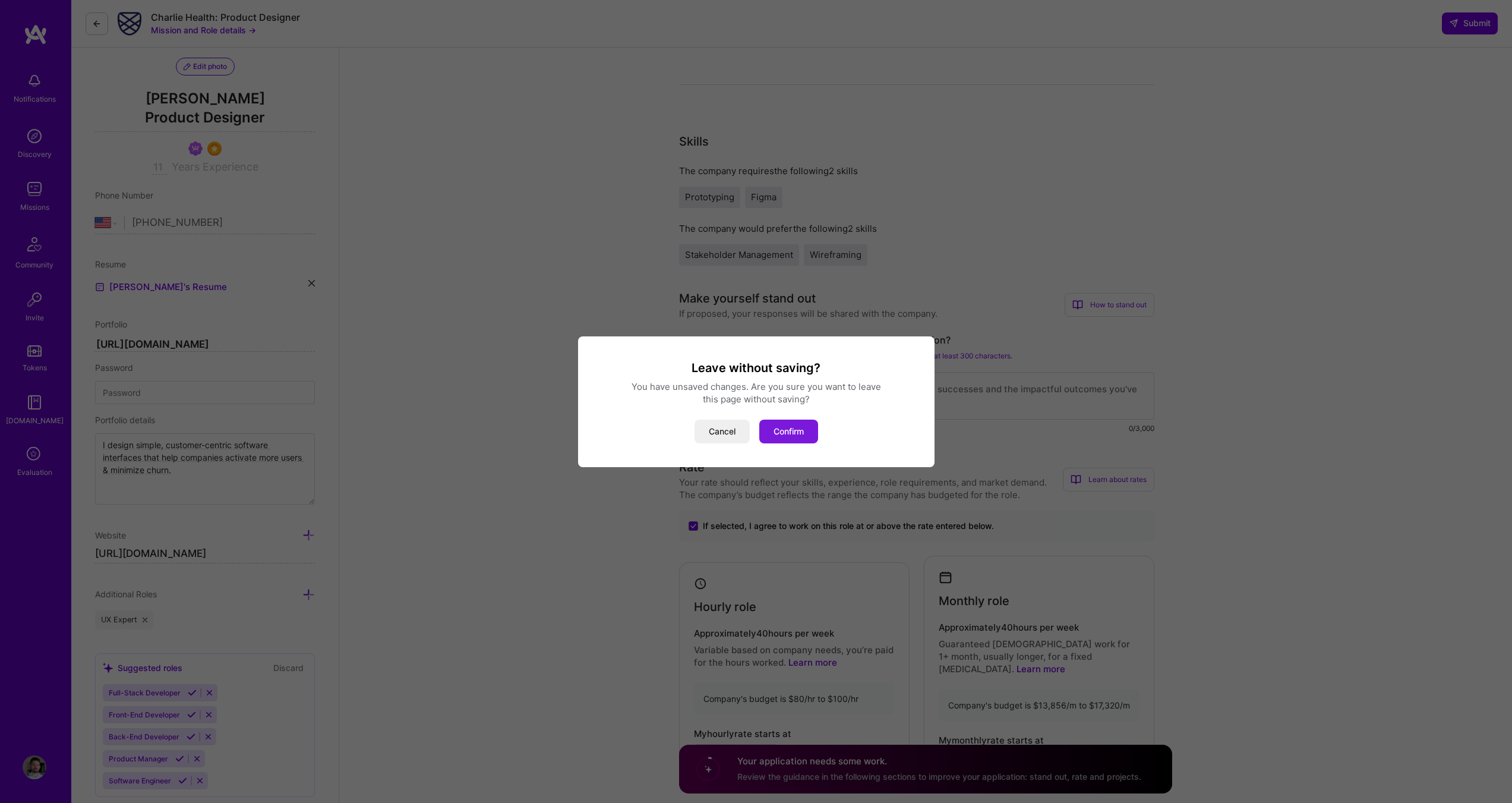
click at [793, 433] on button "Confirm" at bounding box center [788, 432] width 59 height 24
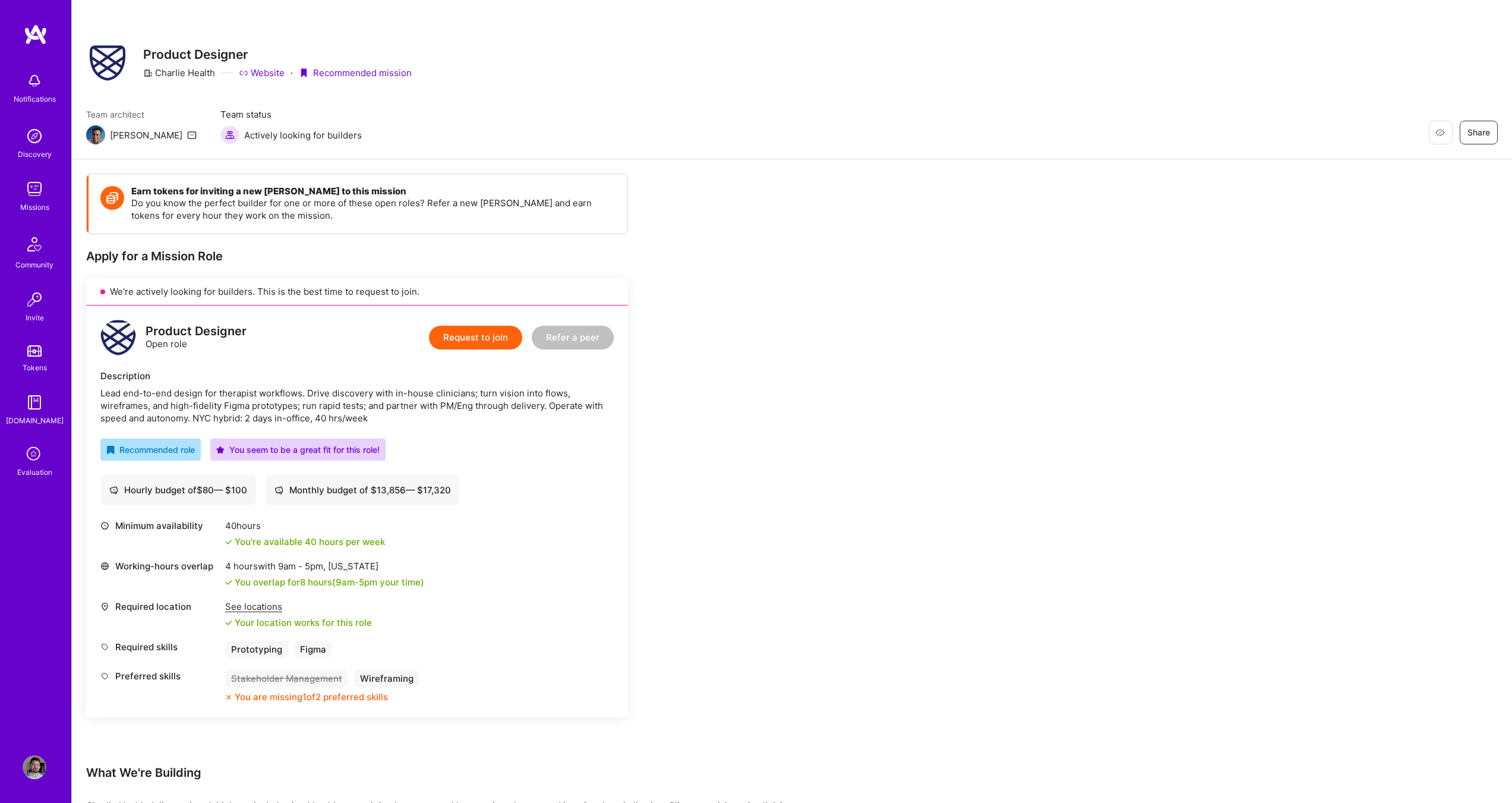
click at [40, 188] on img at bounding box center [35, 189] width 24 height 24
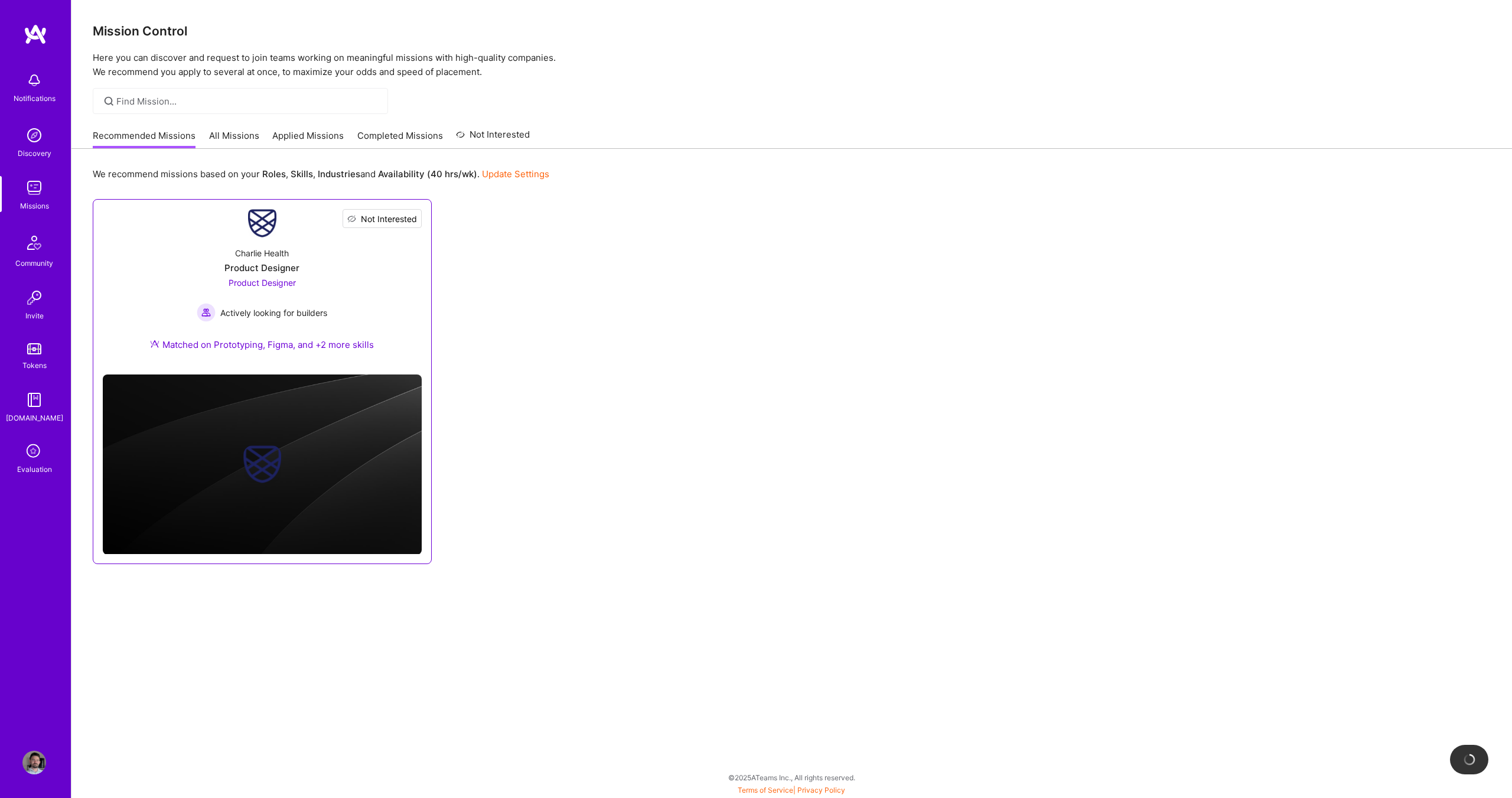
click at [410, 218] on span "Not Interested" at bounding box center [388, 218] width 56 height 13
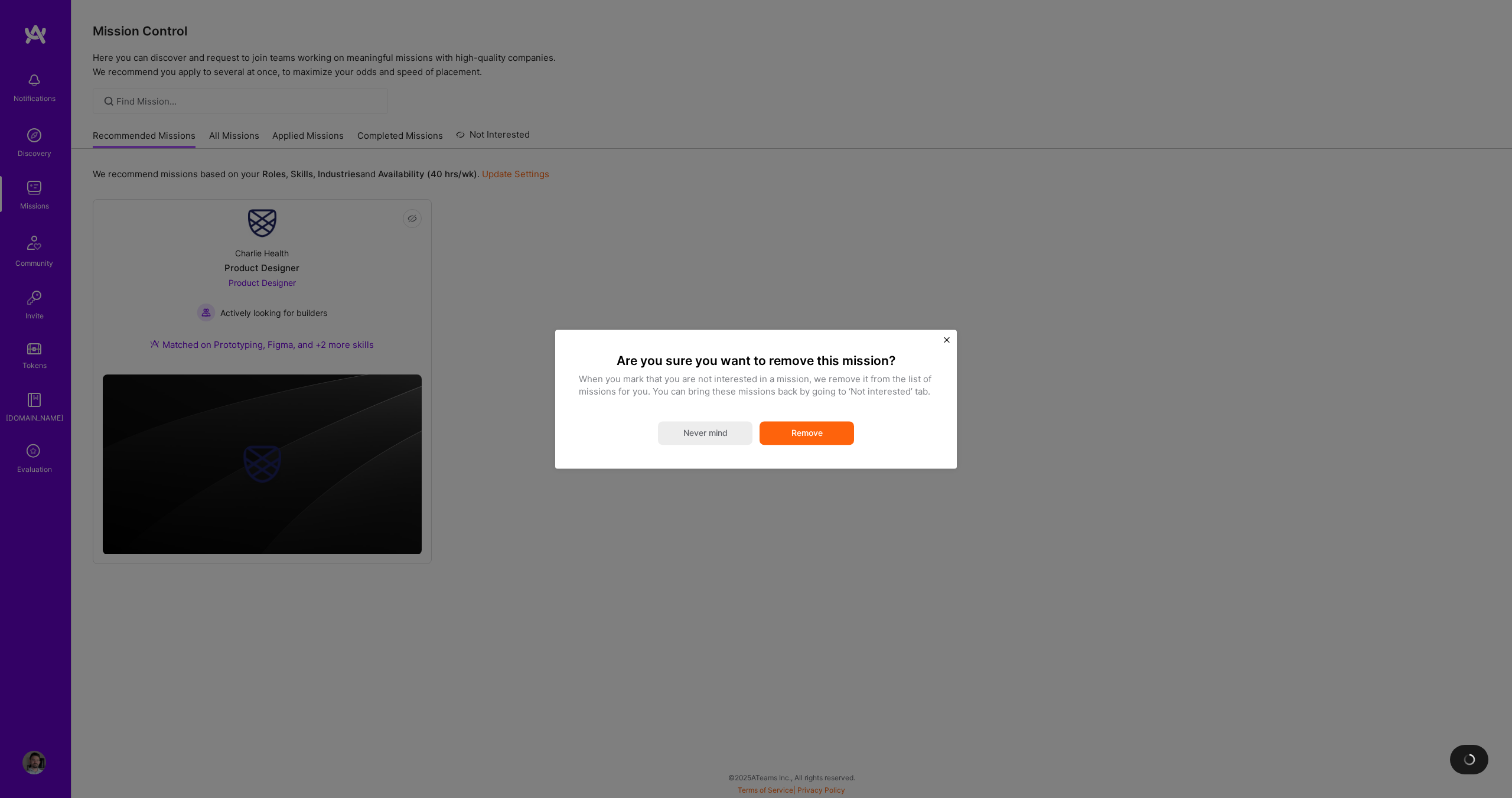
click at [835, 429] on button "Remove" at bounding box center [807, 433] width 95 height 24
